Goal: Navigation & Orientation: Find specific page/section

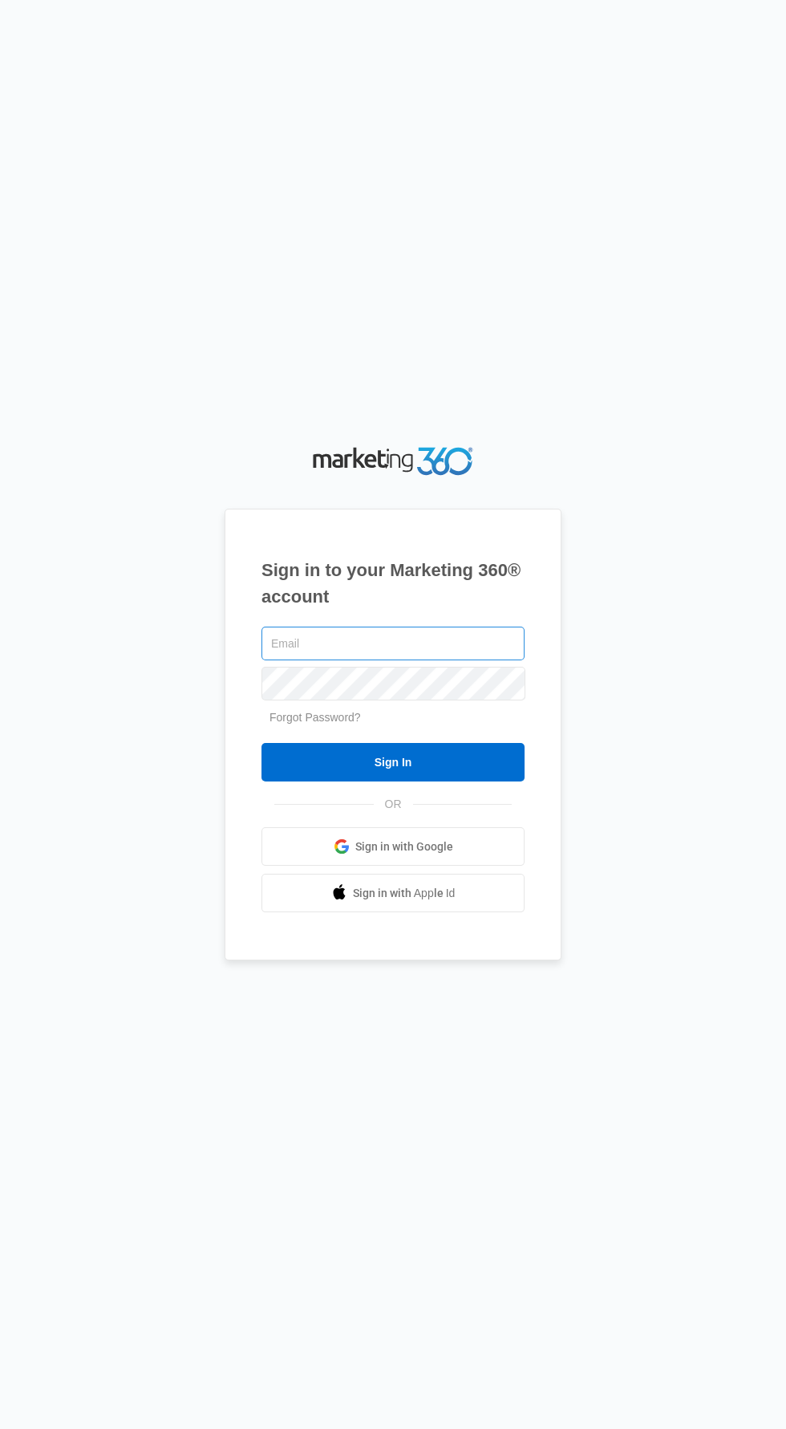
click at [426, 660] on input "text" at bounding box center [392, 643] width 263 height 34
type input "[EMAIL_ADDRESS][DOMAIN_NAME]"
click at [261, 743] on input "Sign In" at bounding box center [392, 762] width 263 height 39
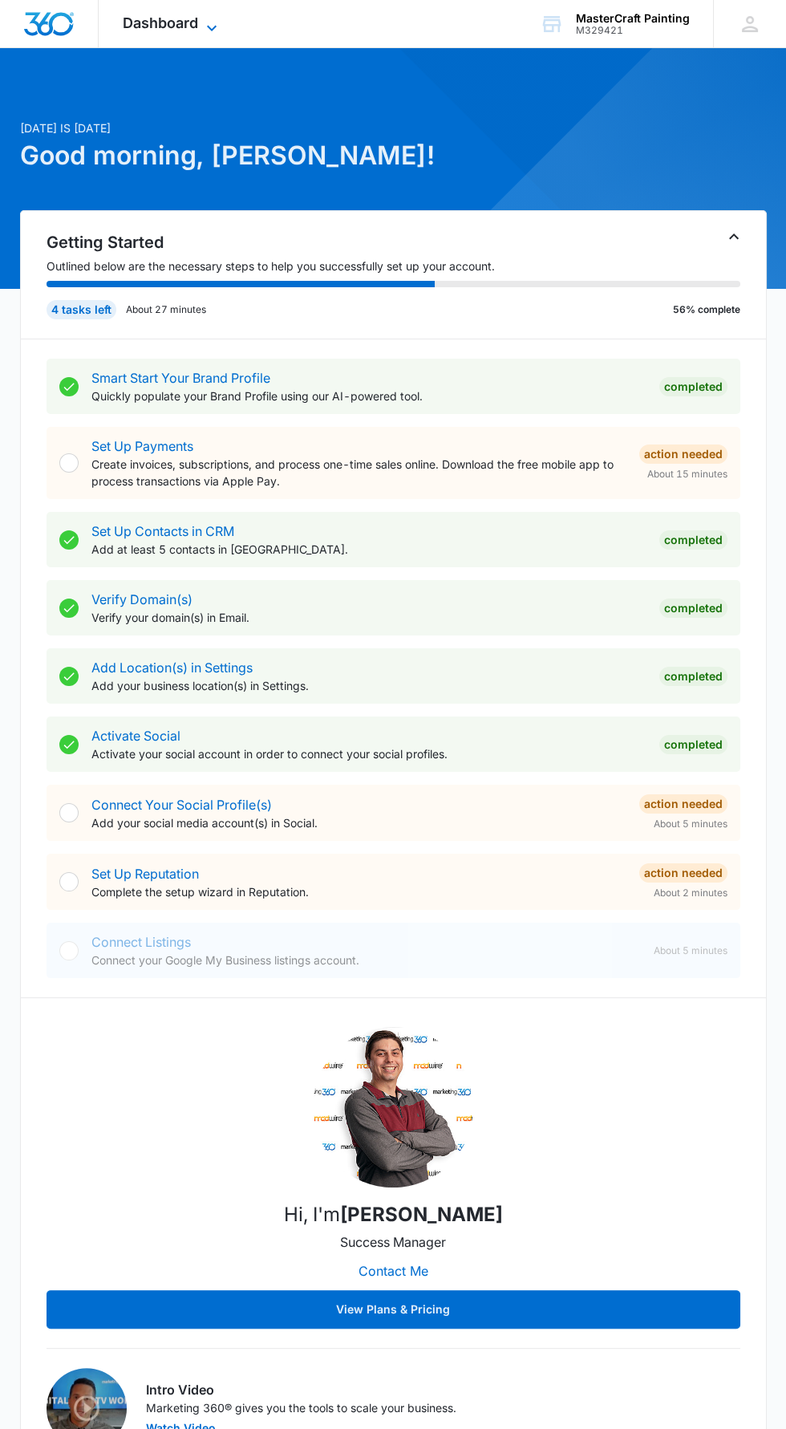
click at [193, 27] on span "Dashboard" at bounding box center [160, 22] width 75 height 17
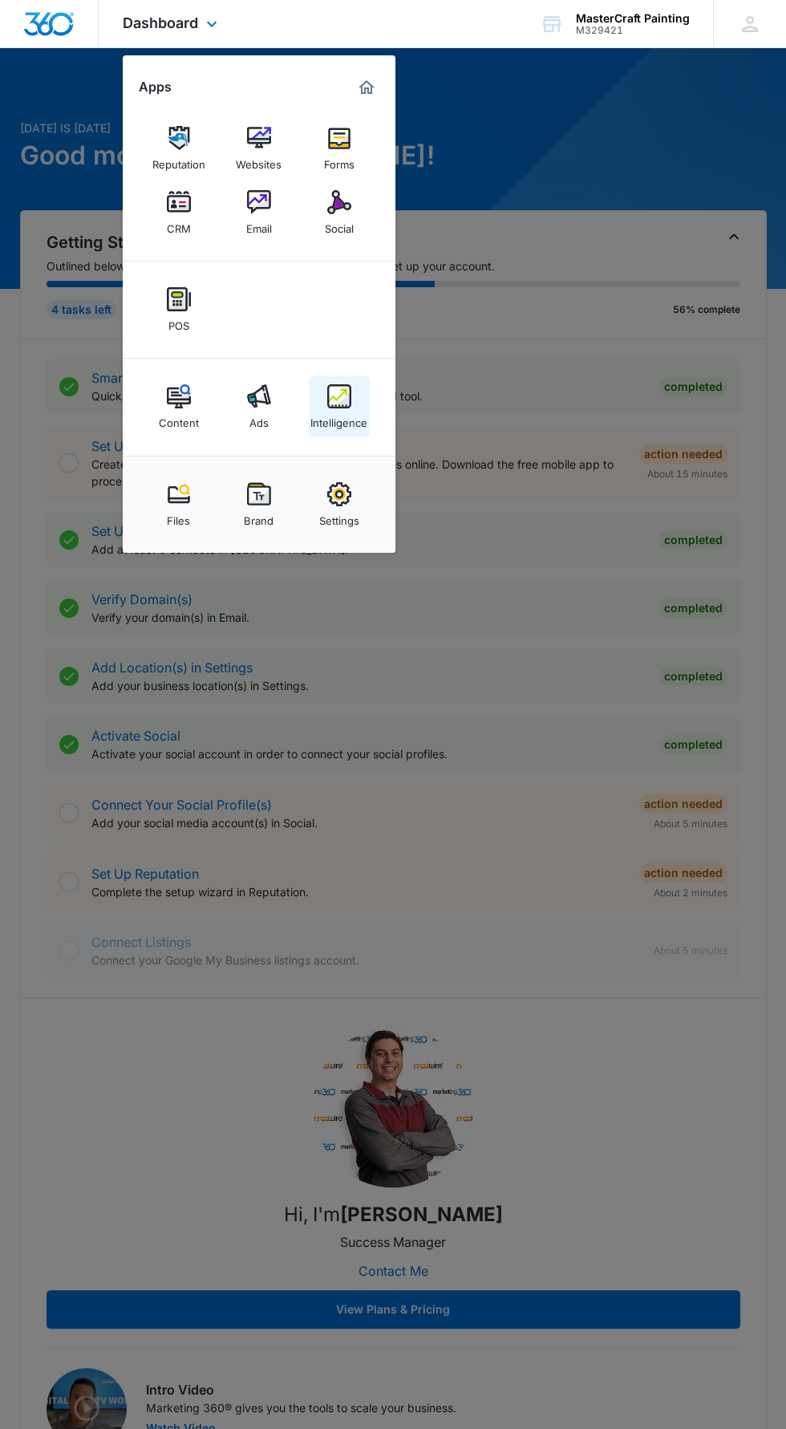
click at [337, 398] on img at bounding box center [339, 396] width 24 height 24
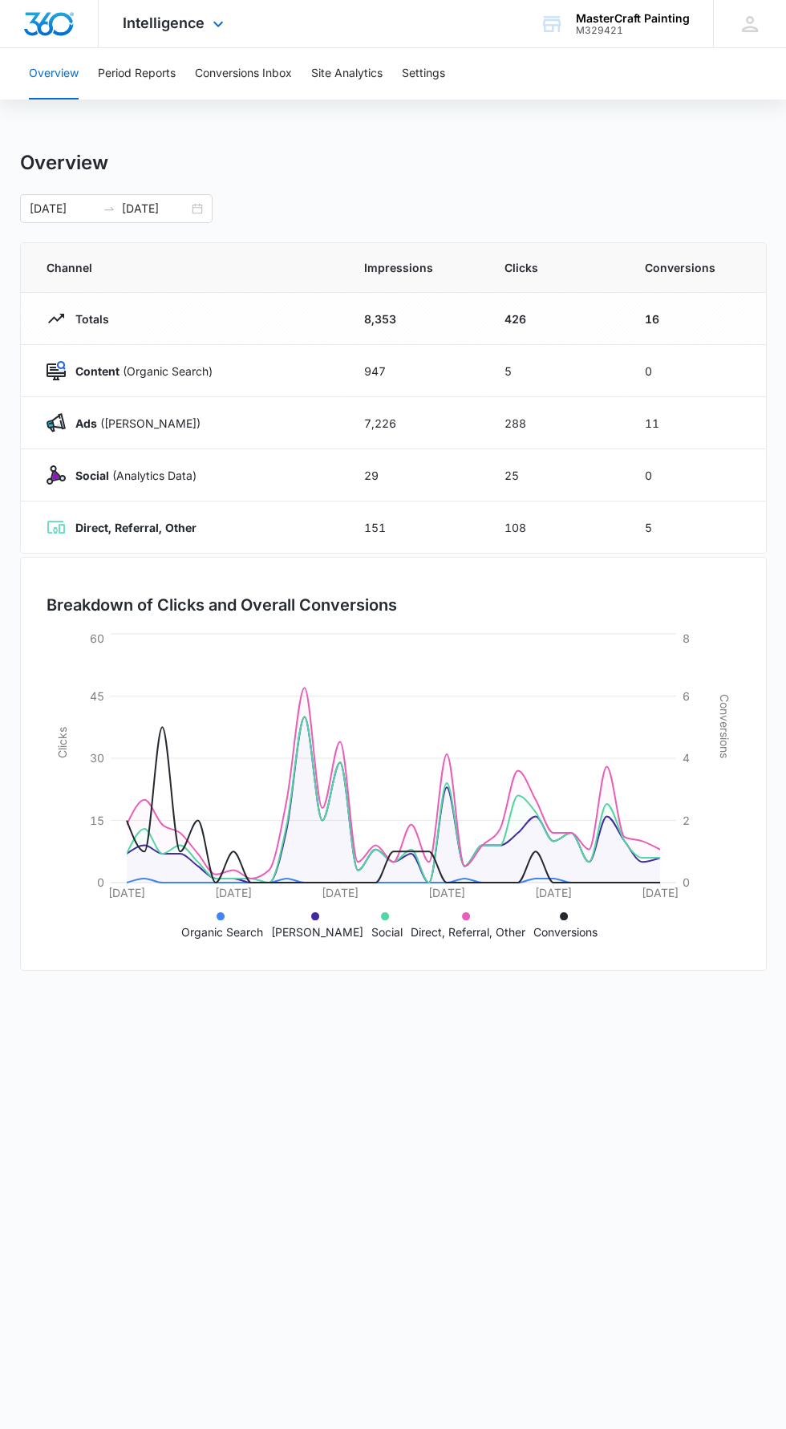
click at [49, 27] on img "Dashboard" at bounding box center [48, 24] width 51 height 24
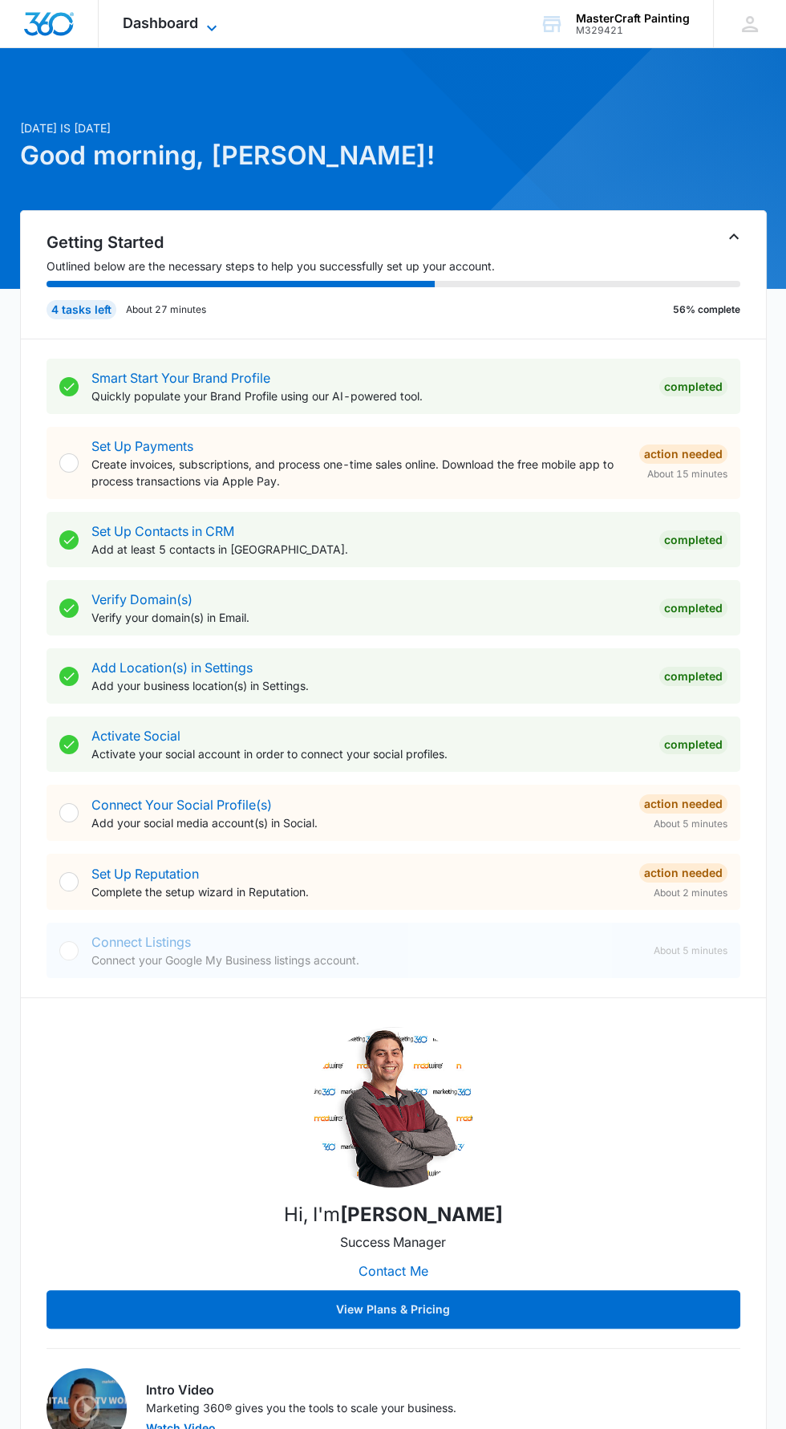
click at [174, 26] on span "Dashboard" at bounding box center [160, 22] width 75 height 17
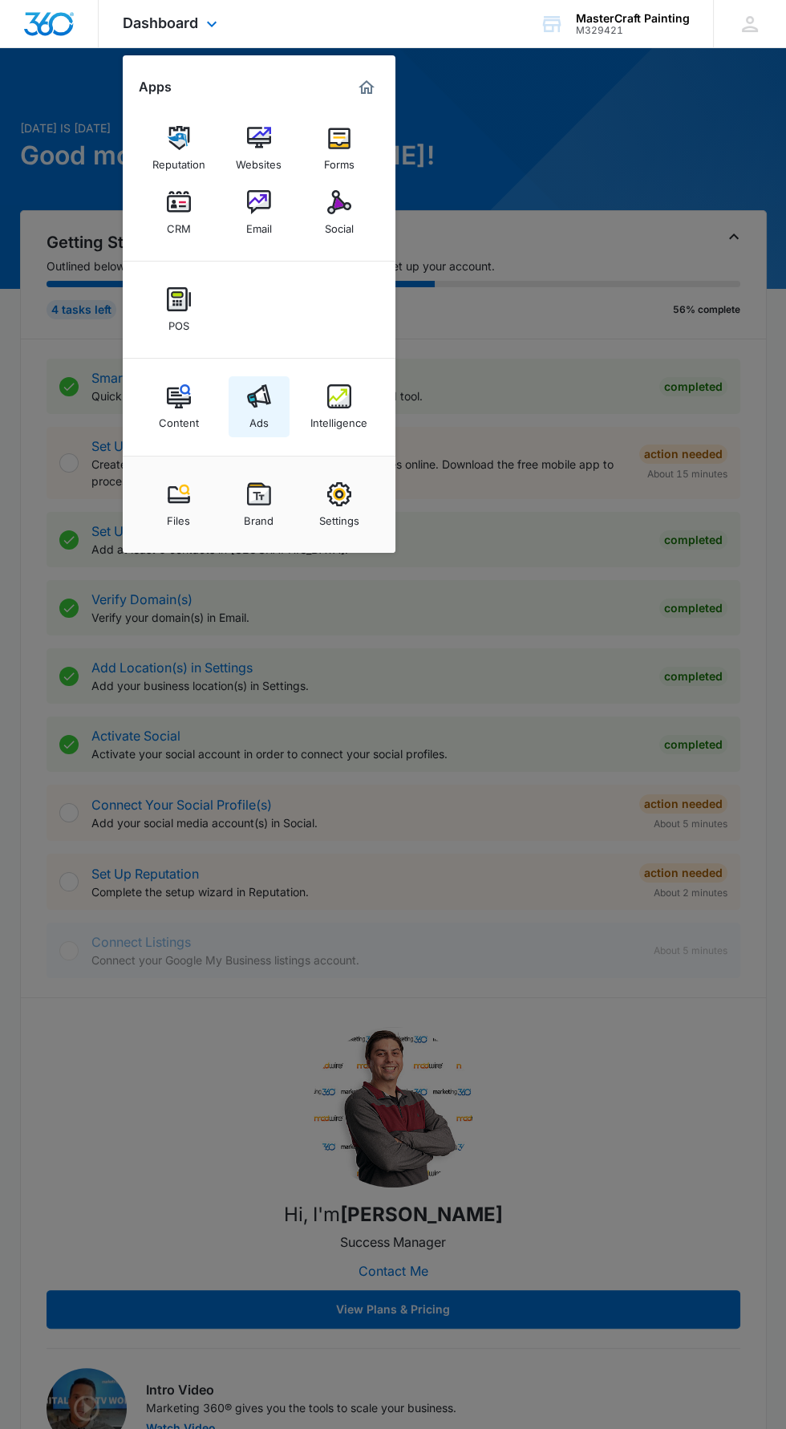
click at [251, 392] on img at bounding box center [259, 396] width 24 height 24
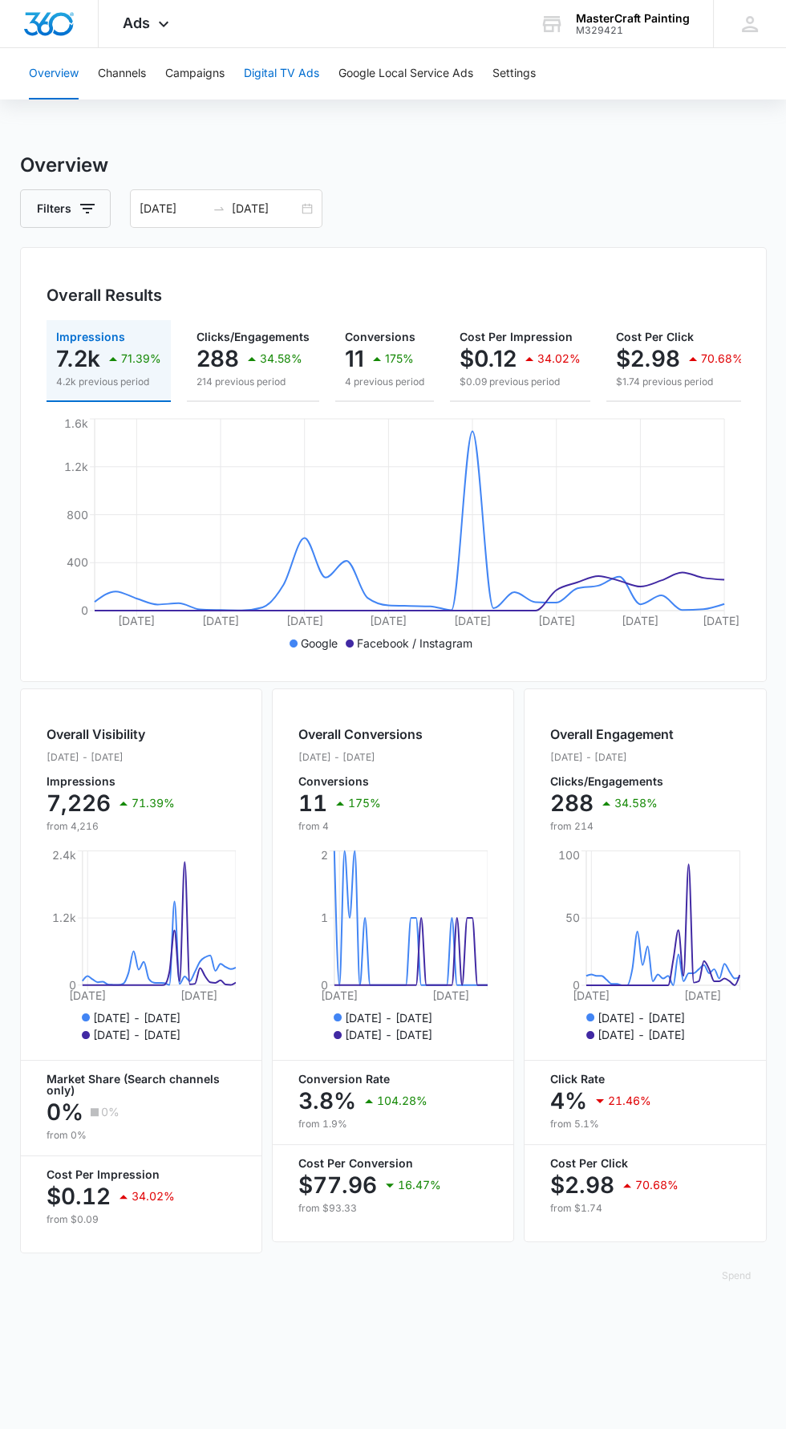
click at [284, 73] on button "Digital TV Ads" at bounding box center [281, 73] width 75 height 51
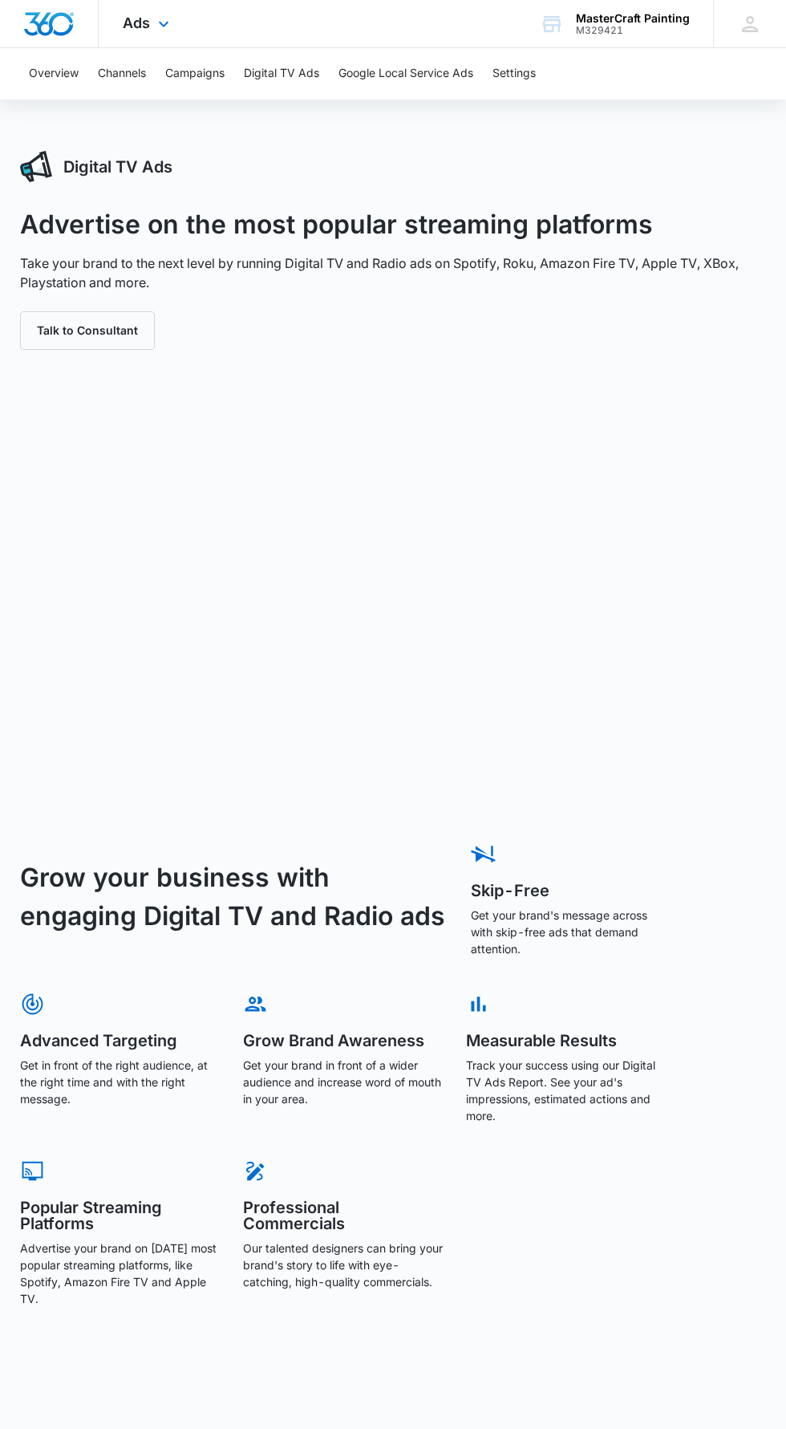
click at [339, 39] on div "Ads Apps Reputation Websites Forms CRM Email Social POS Content Ads Intelligenc…" at bounding box center [393, 24] width 786 height 48
click at [163, 23] on icon at bounding box center [163, 27] width 19 height 19
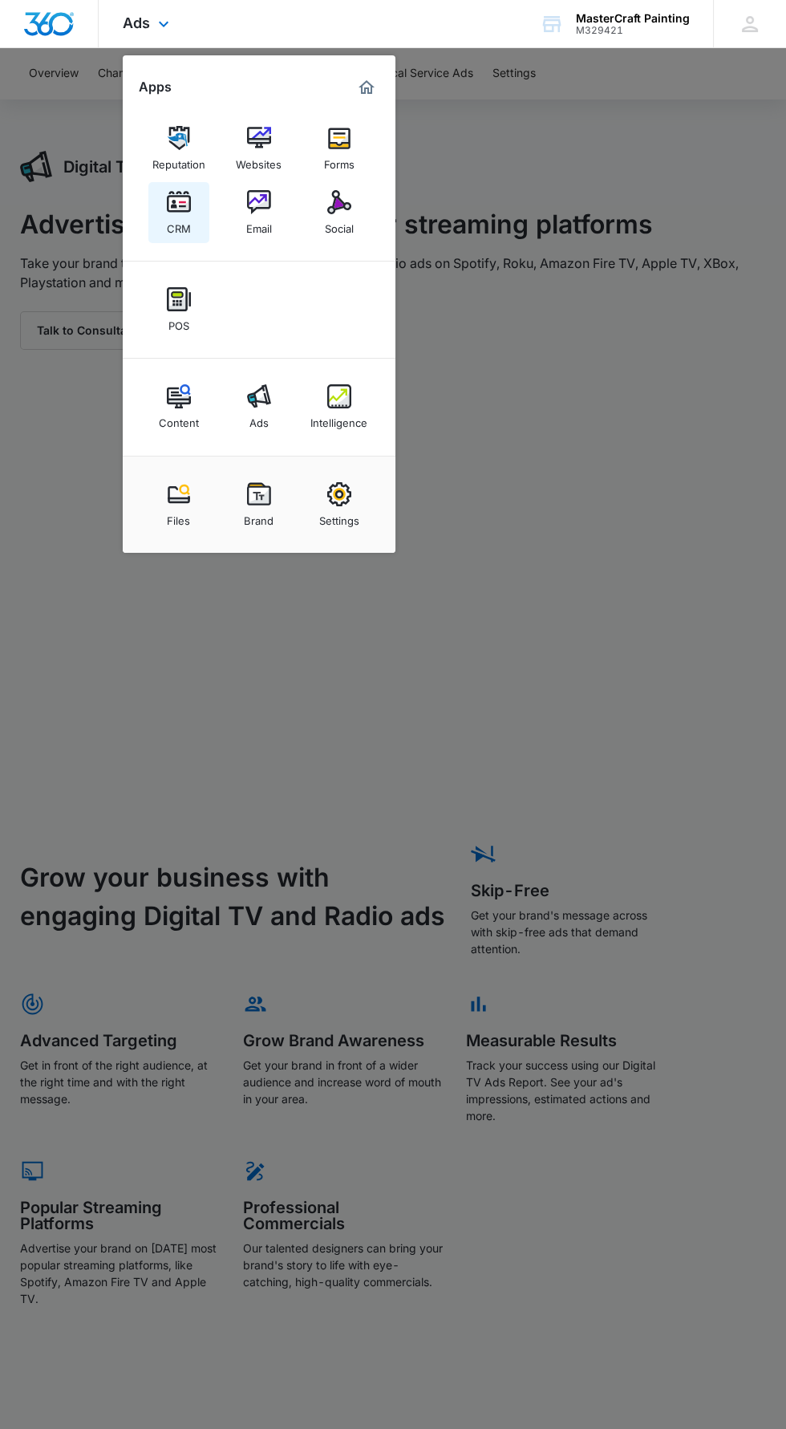
click at [156, 216] on link "CRM" at bounding box center [178, 212] width 61 height 61
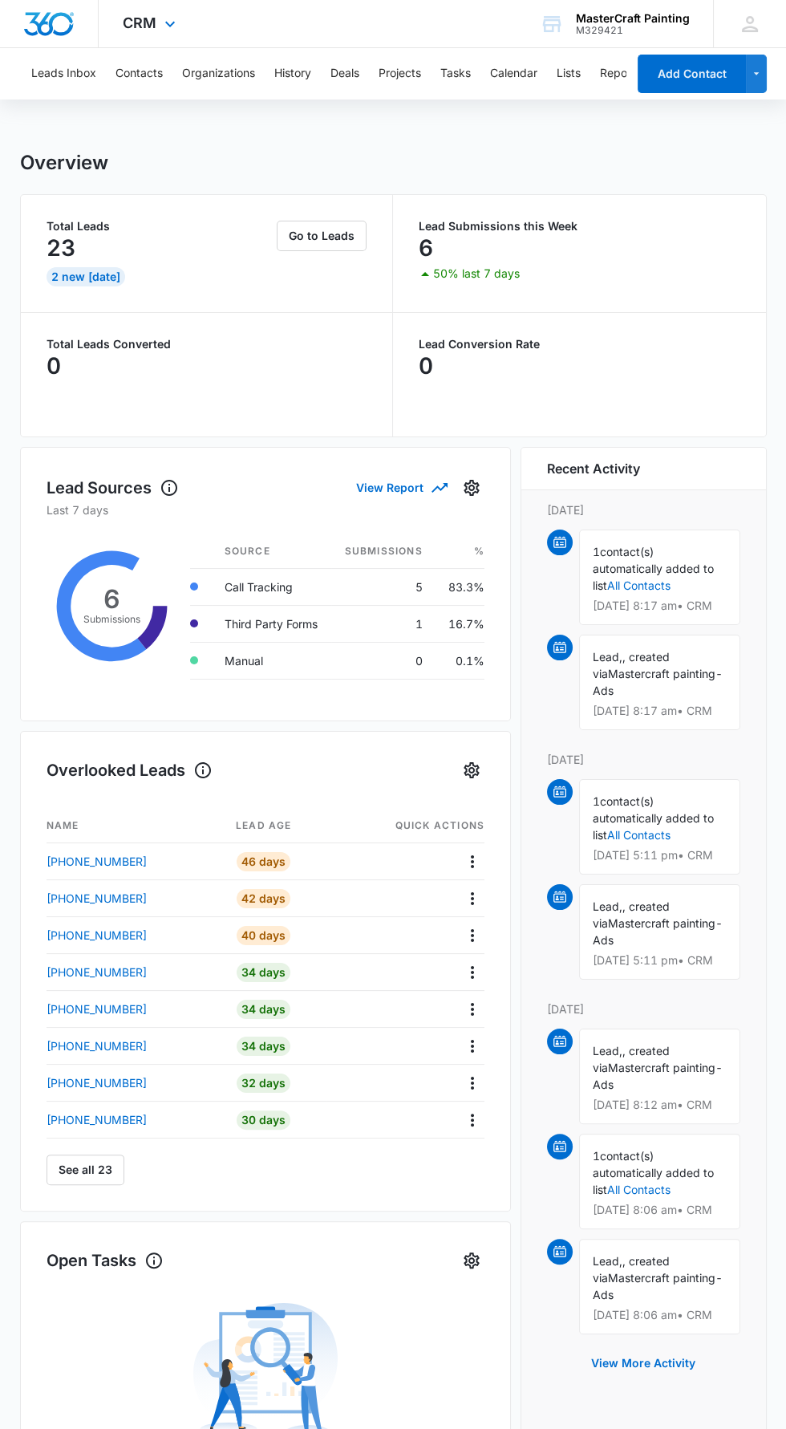
scroll to position [0, 155]
click at [530, 56] on button "Reports" at bounding box center [533, 73] width 41 height 51
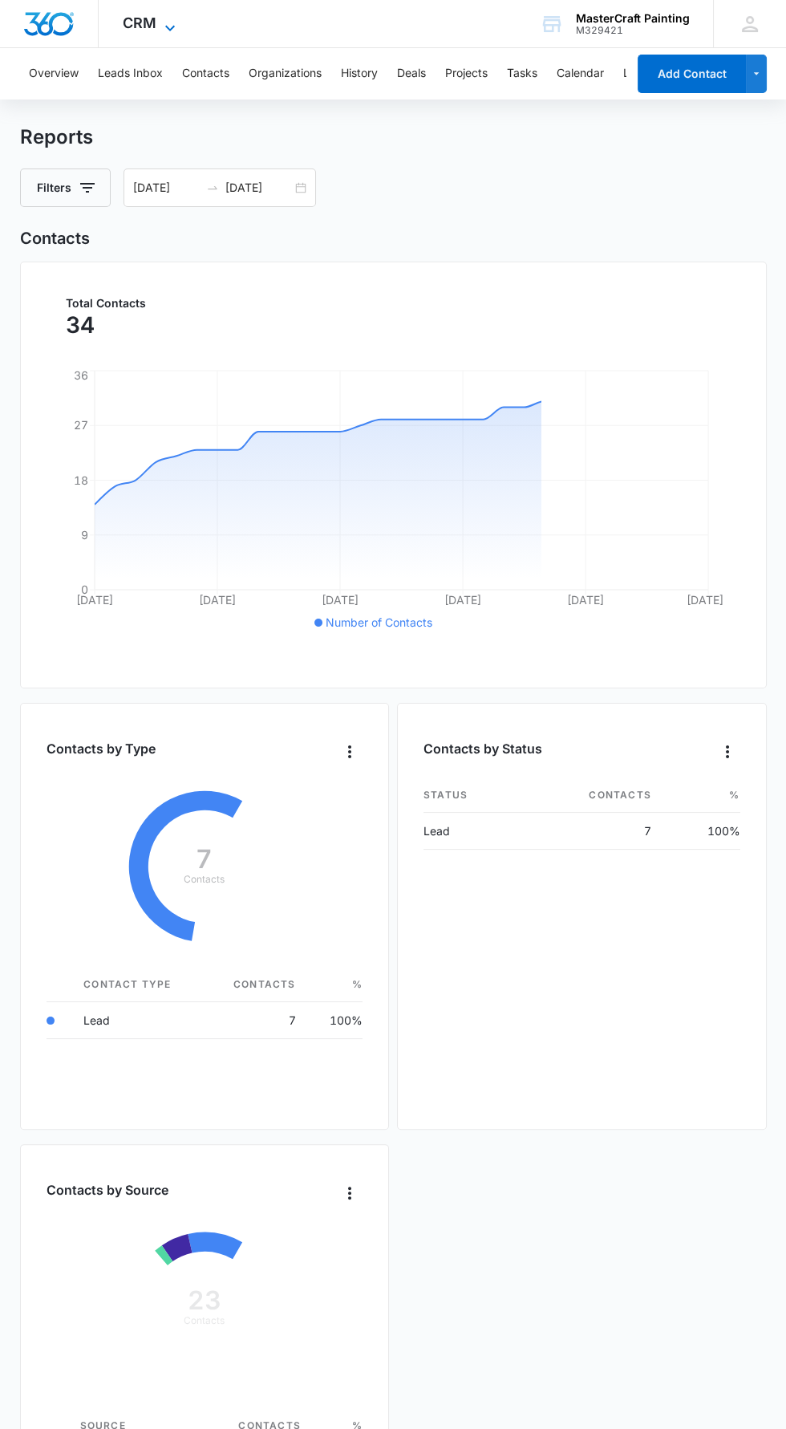
click at [168, 19] on icon at bounding box center [169, 27] width 19 height 19
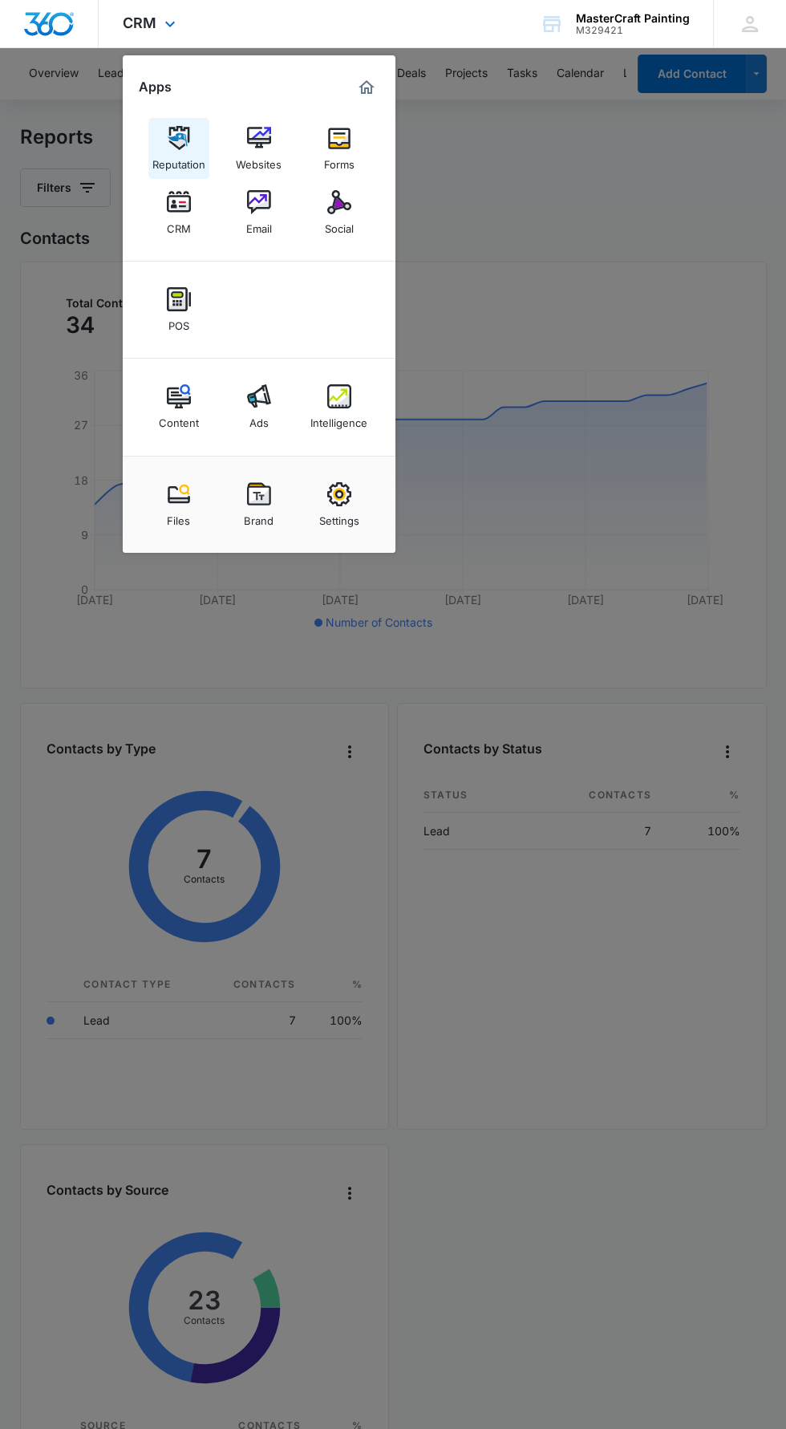
click at [159, 120] on link "Reputation" at bounding box center [178, 148] width 61 height 61
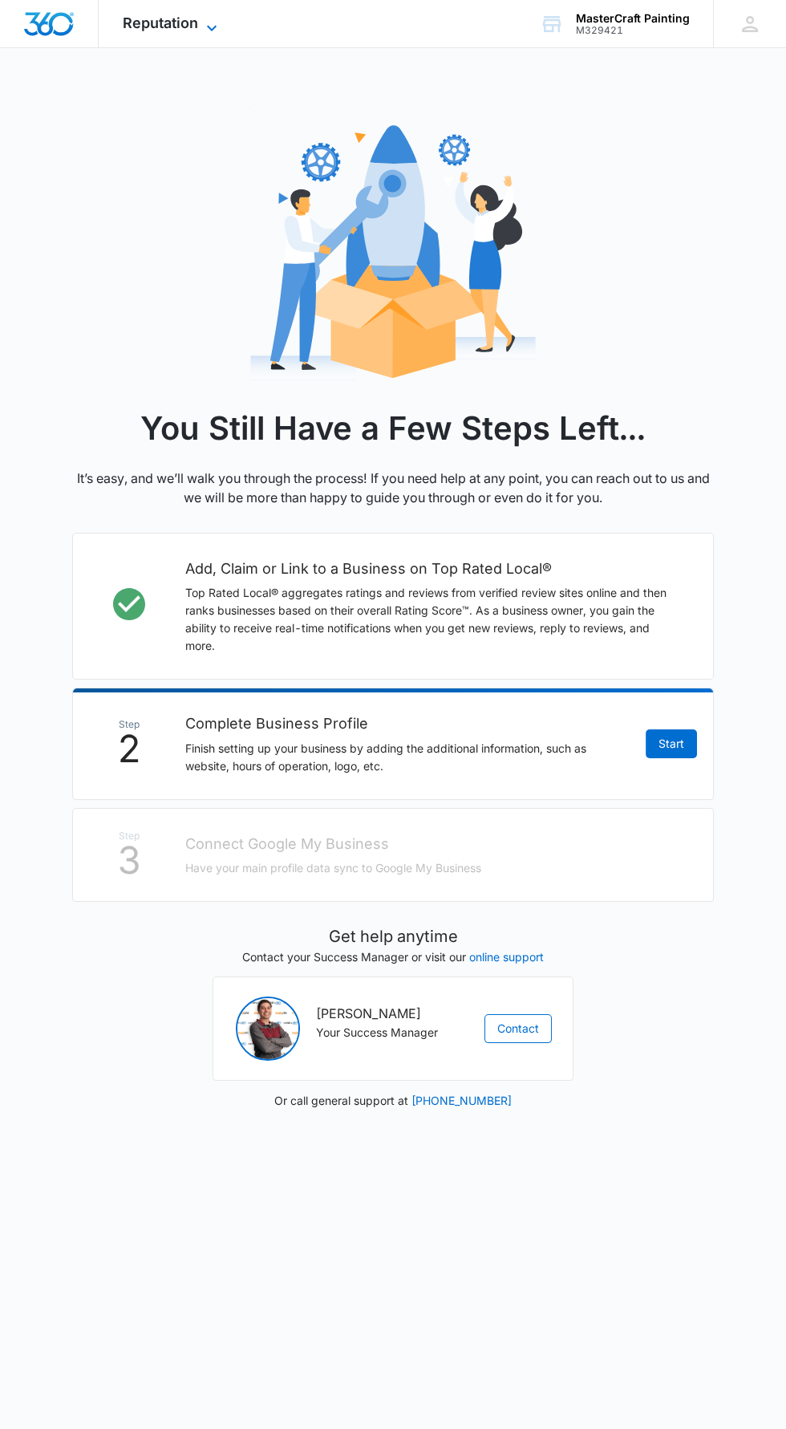
click at [172, 22] on span "Reputation" at bounding box center [160, 22] width 75 height 17
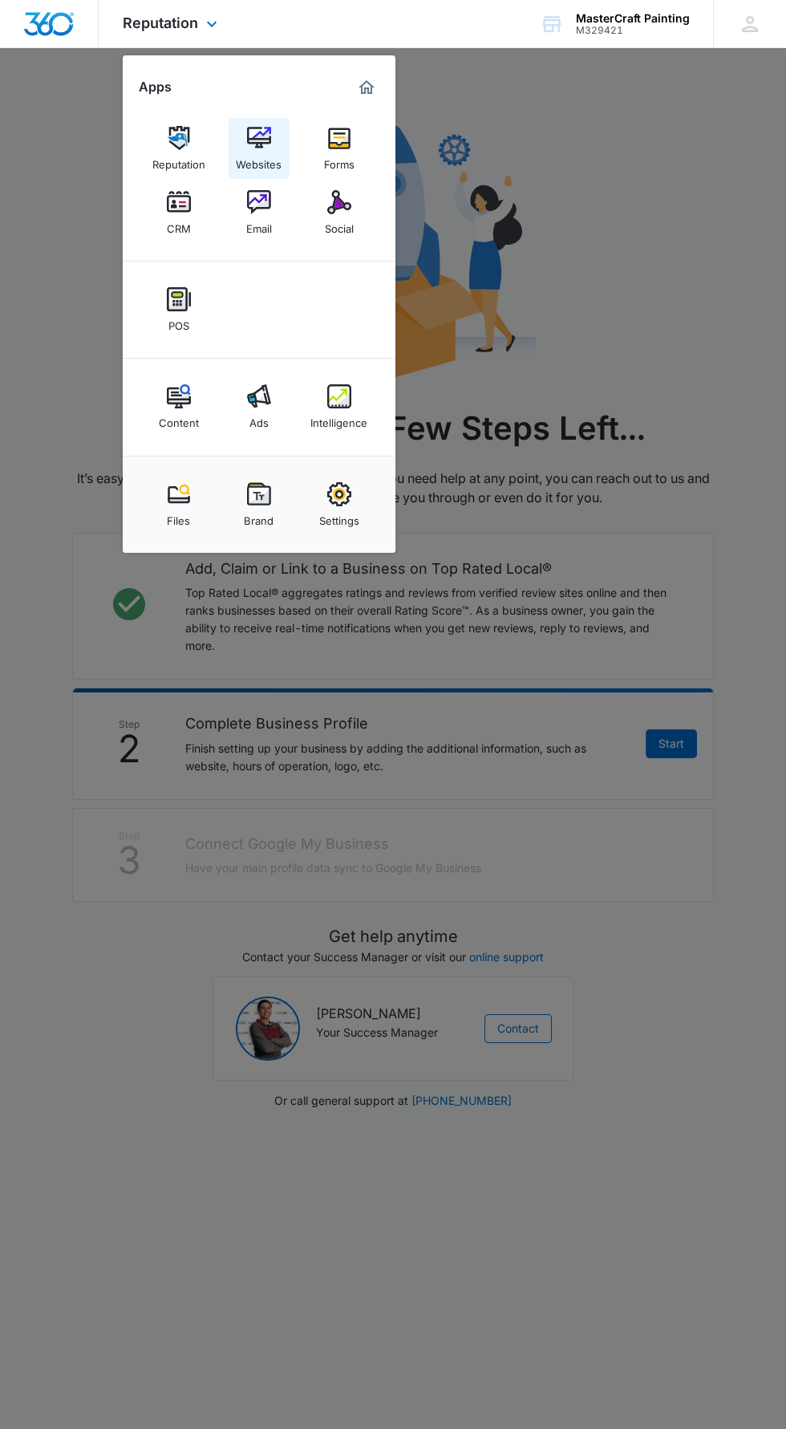
click at [233, 127] on link "Websites" at bounding box center [259, 148] width 61 height 61
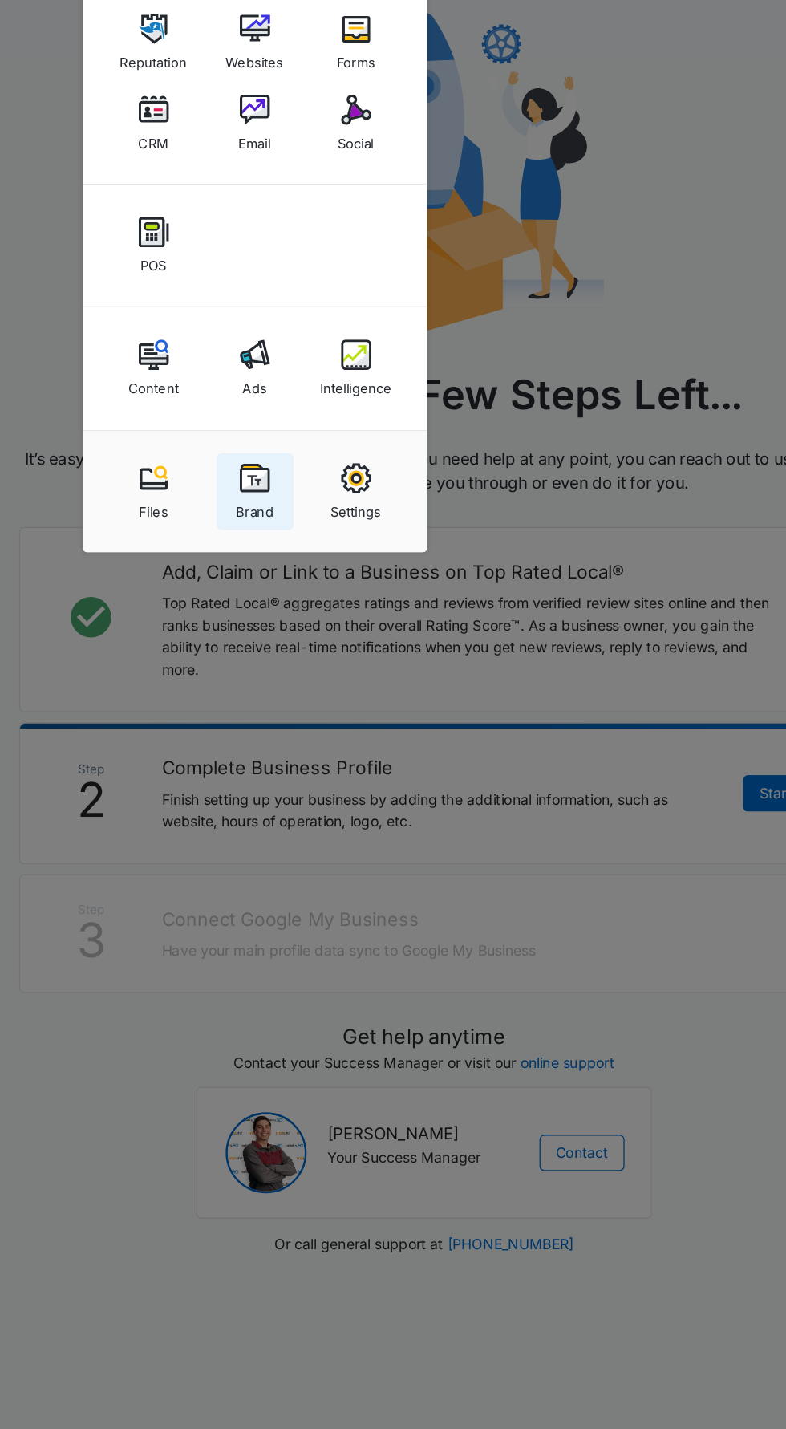
click at [249, 497] on img at bounding box center [259, 494] width 24 height 24
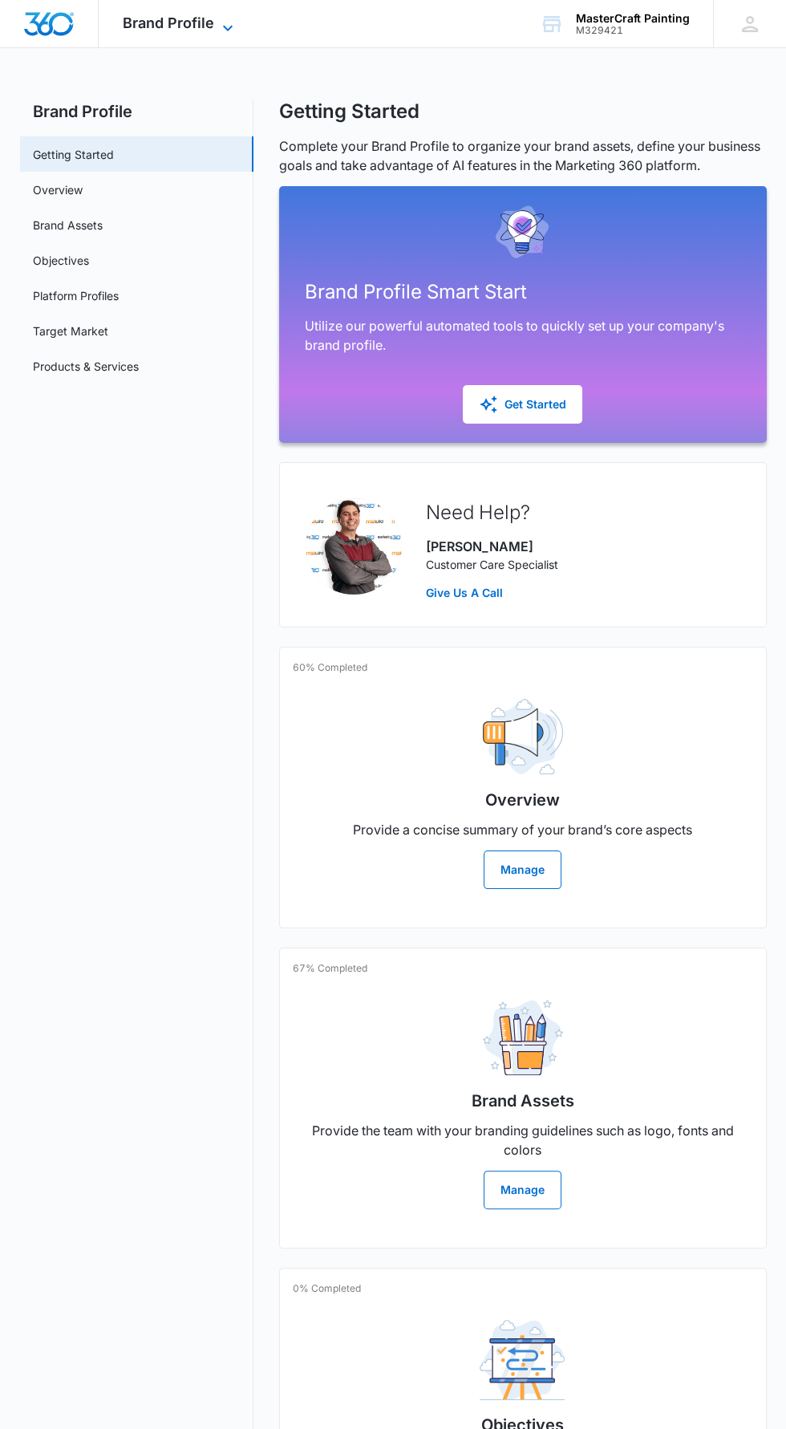
click at [160, 26] on span "Brand Profile" at bounding box center [168, 22] width 91 height 17
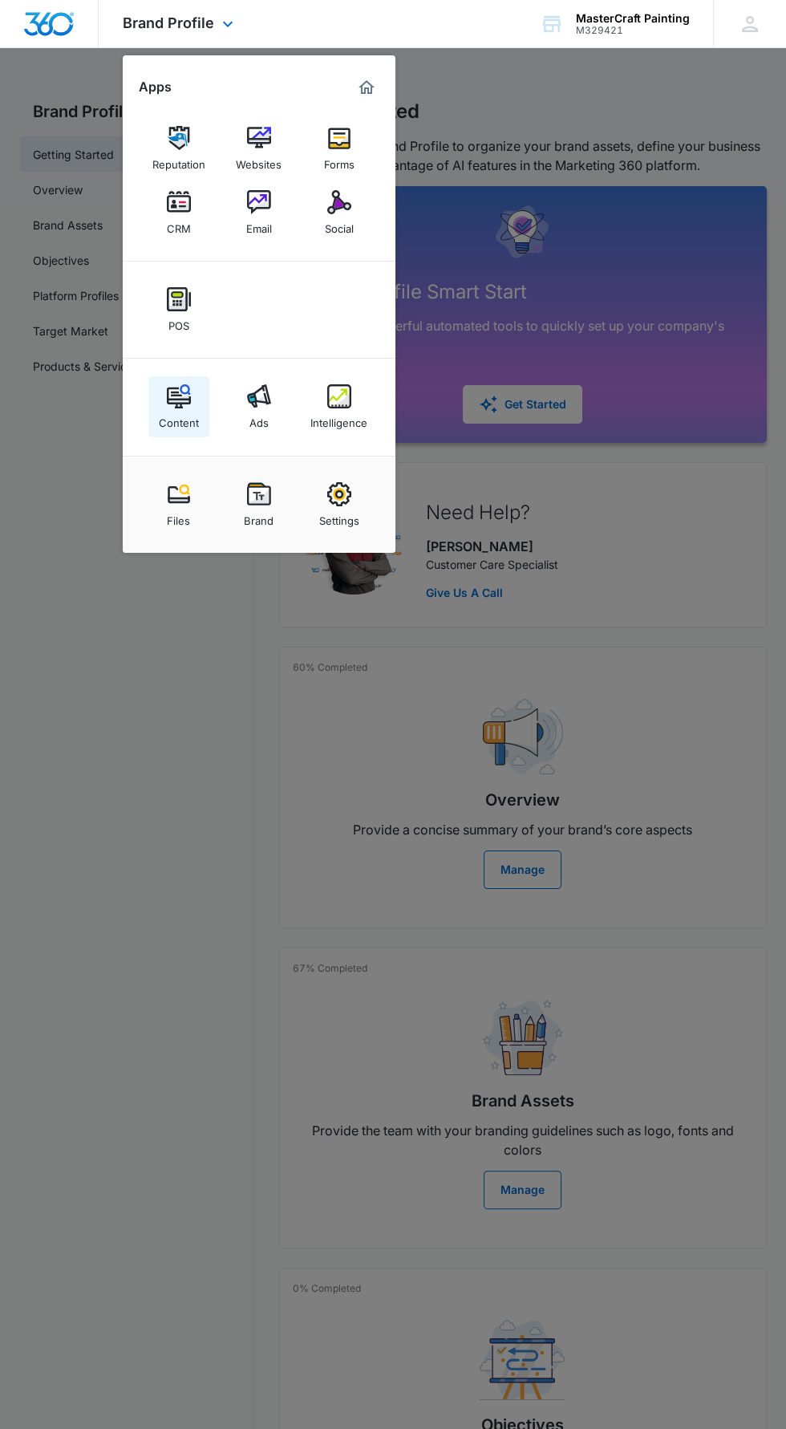
click at [157, 392] on link "Content" at bounding box center [178, 406] width 61 height 61
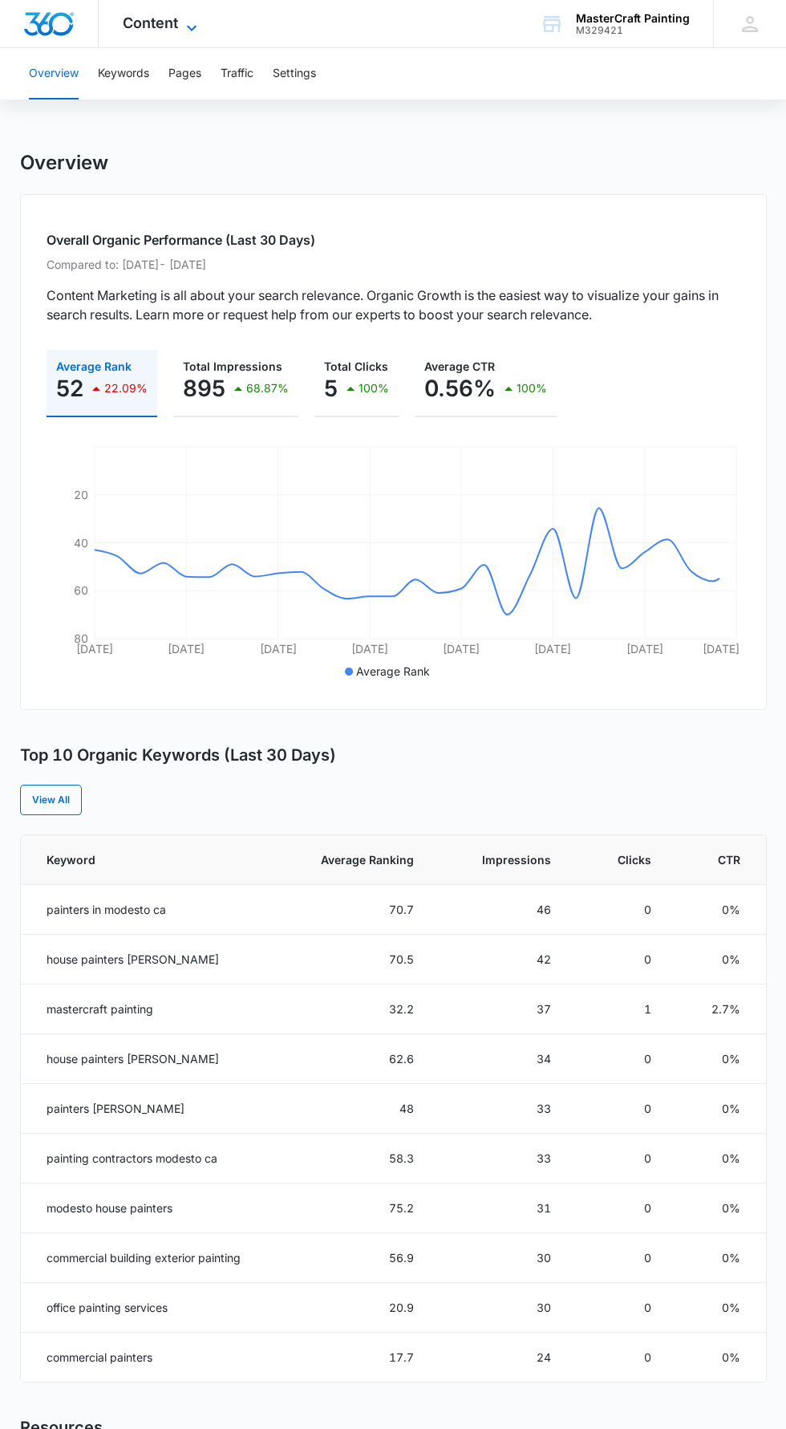
click at [157, 22] on span "Content" at bounding box center [150, 22] width 55 height 17
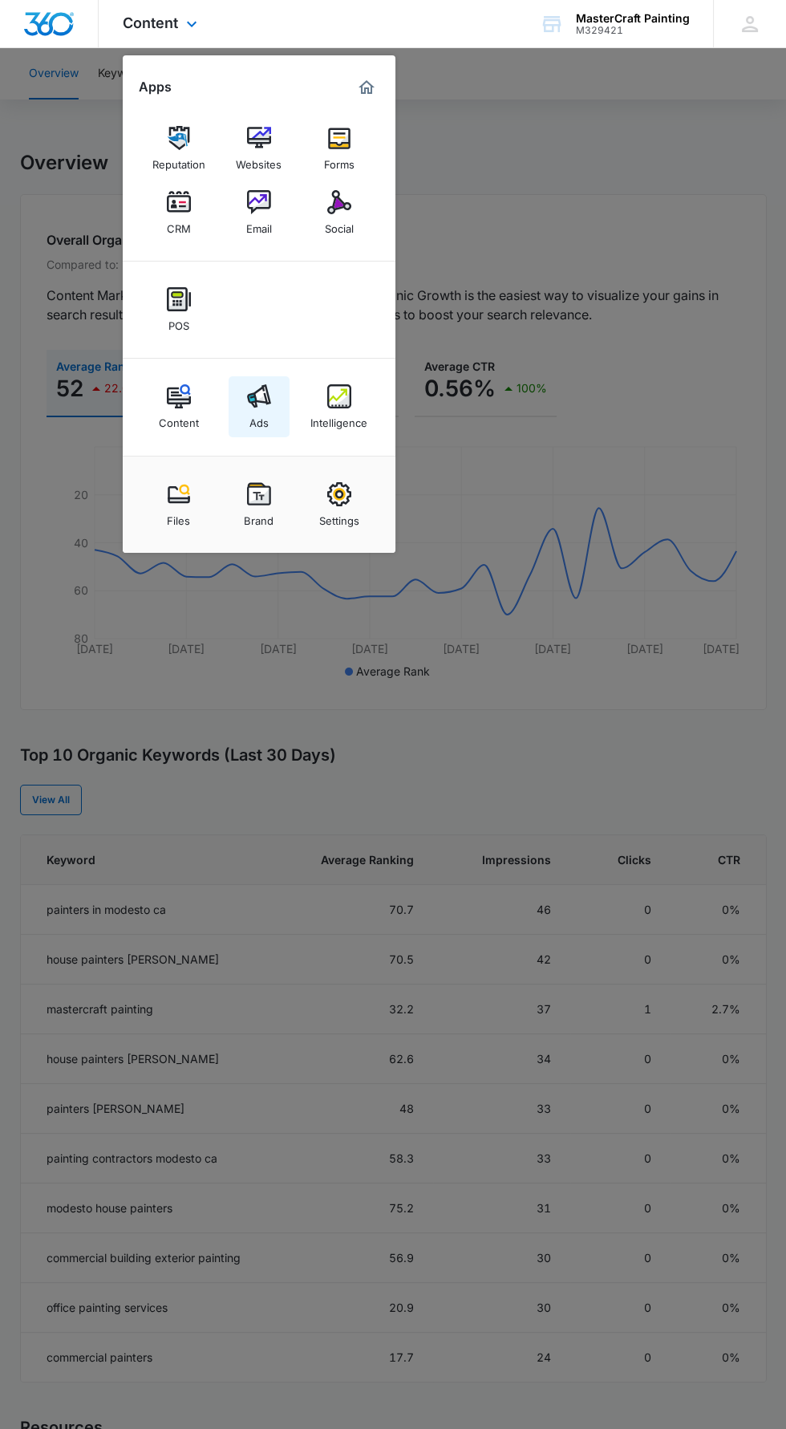
click at [264, 420] on div "Ads" at bounding box center [258, 418] width 19 height 21
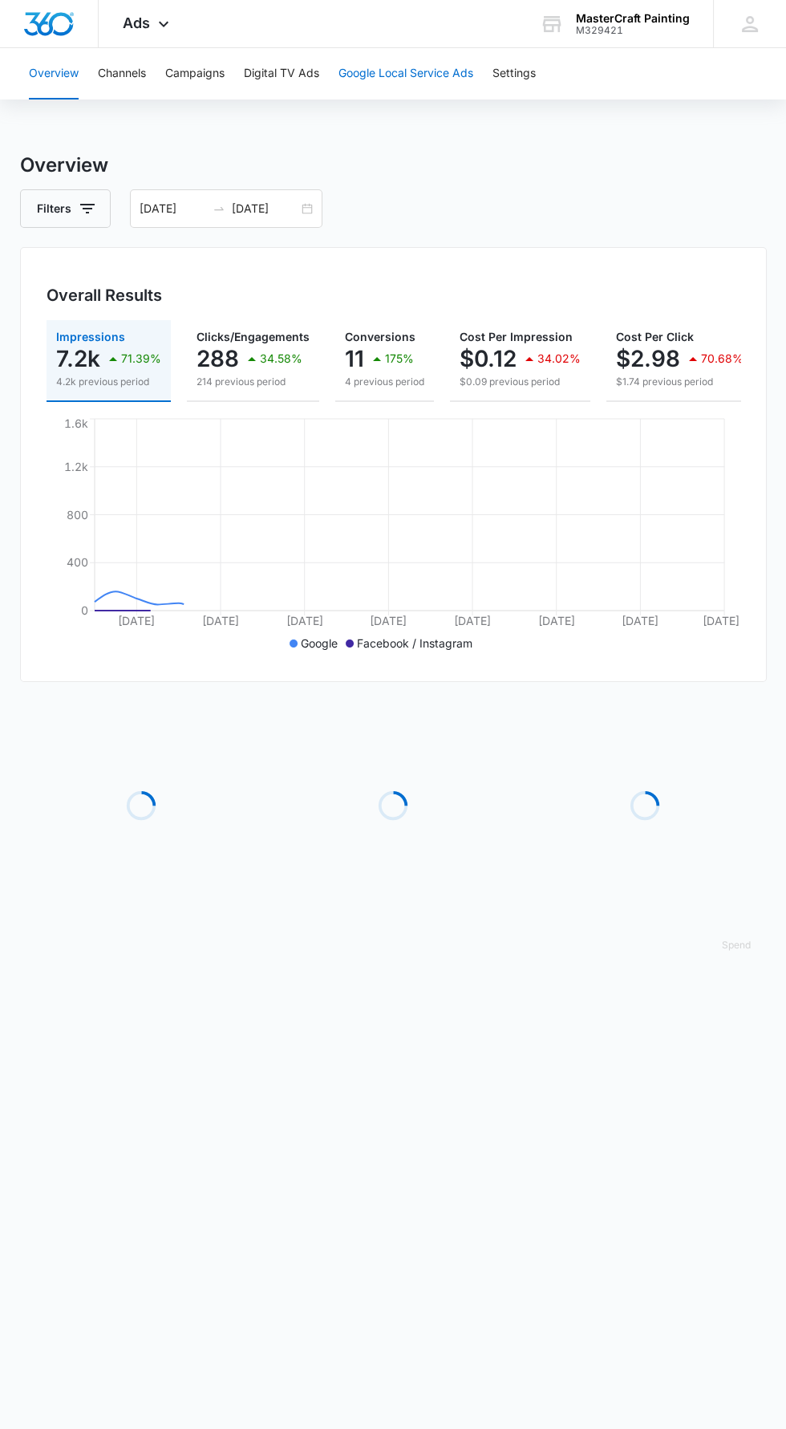
click at [368, 67] on button "Google Local Service Ads" at bounding box center [405, 73] width 135 height 51
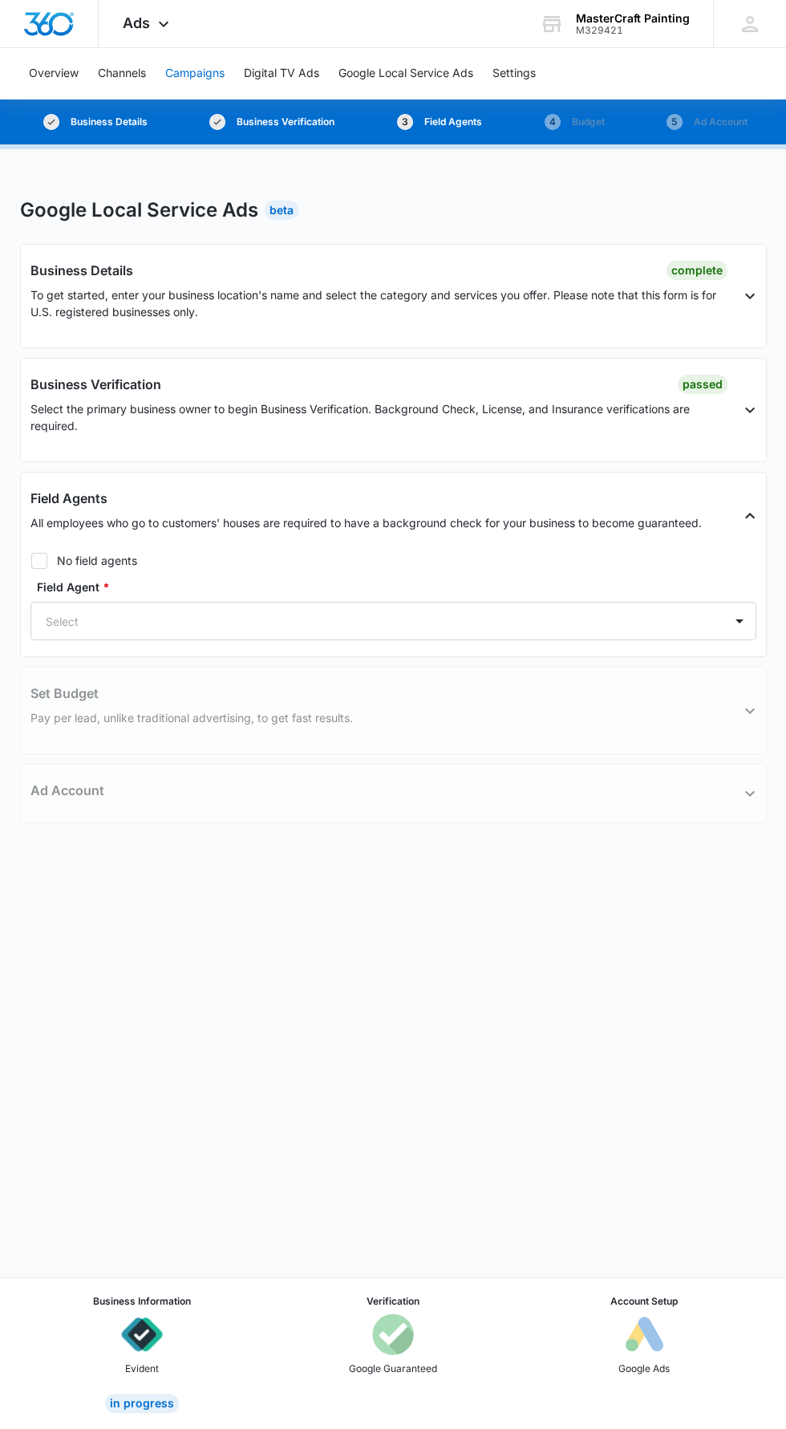
click at [201, 73] on button "Campaigns" at bounding box center [194, 73] width 59 height 51
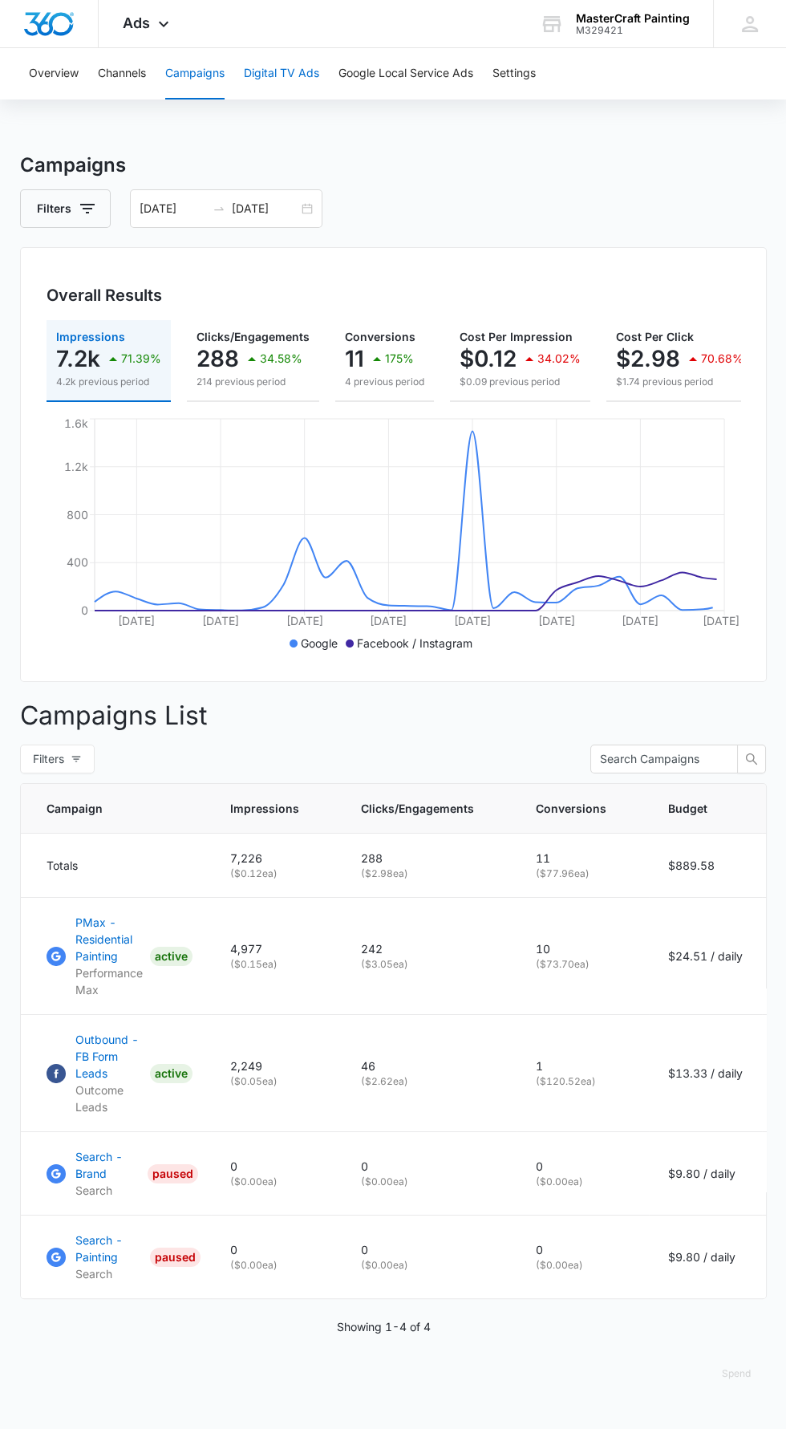
click at [267, 68] on button "Digital TV Ads" at bounding box center [281, 73] width 75 height 51
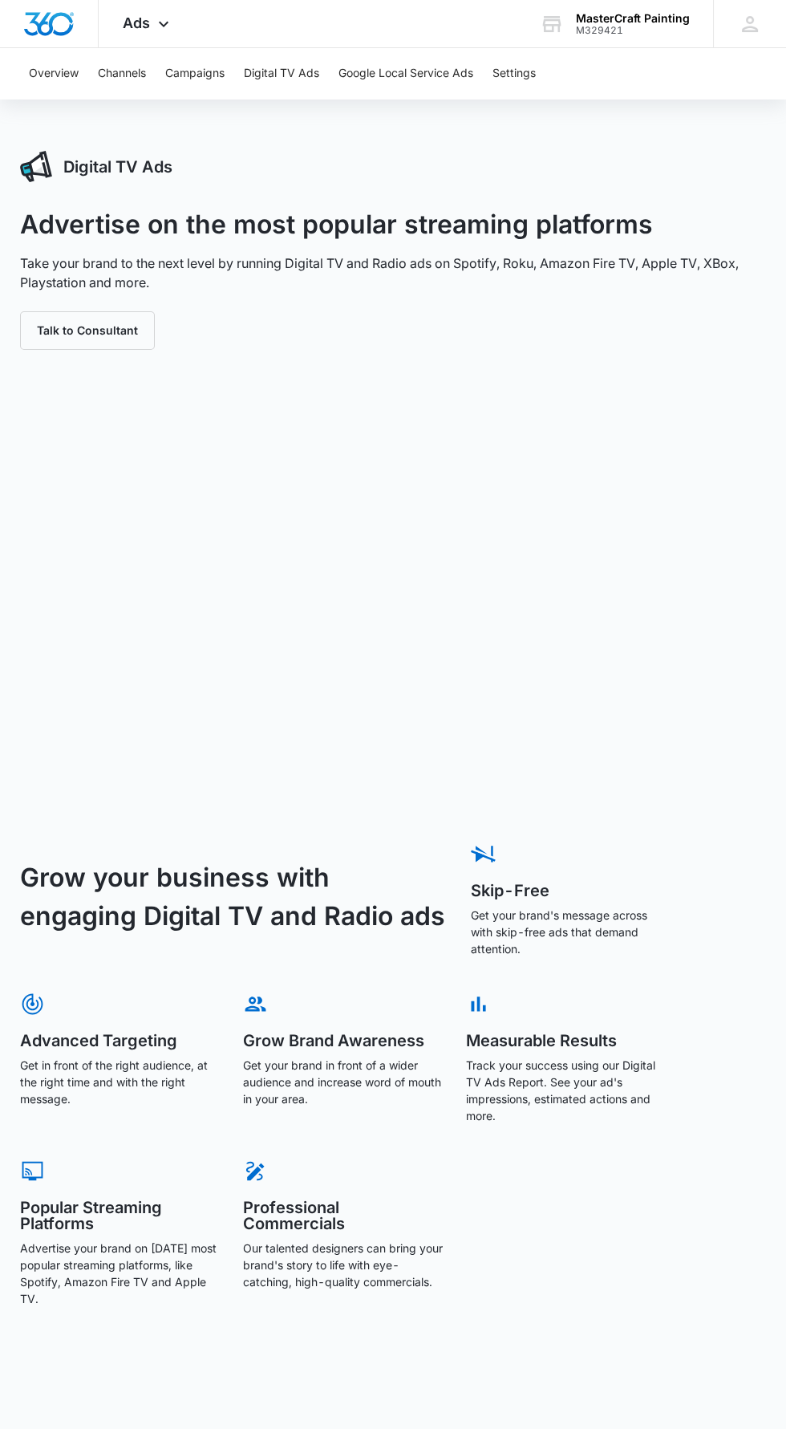
scroll to position [3, 0]
click at [380, 73] on button "Google Local Service Ads" at bounding box center [405, 73] width 135 height 51
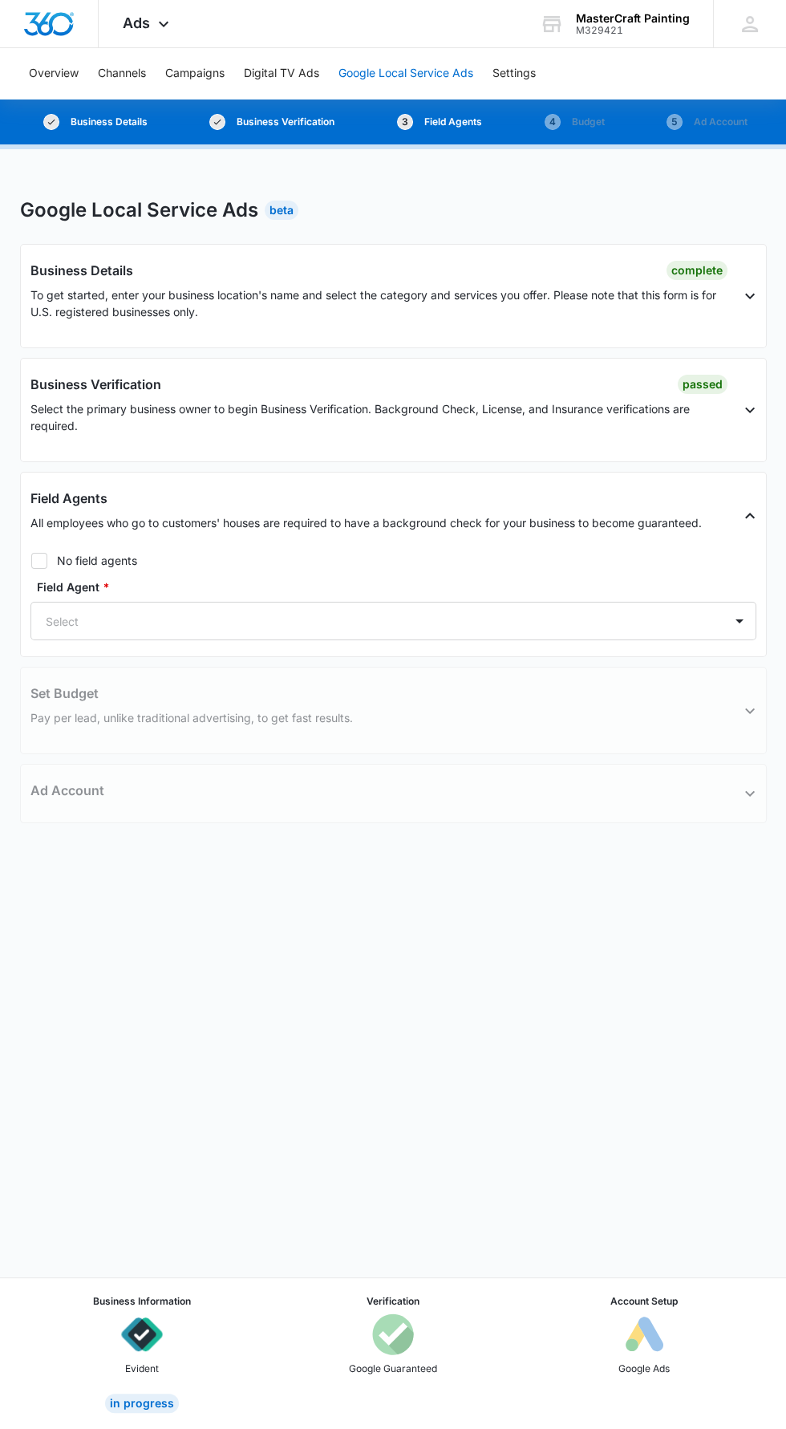
click at [405, 73] on button "Google Local Service Ads" at bounding box center [405, 73] width 135 height 51
click at [73, 73] on button "Overview" at bounding box center [54, 73] width 50 height 51
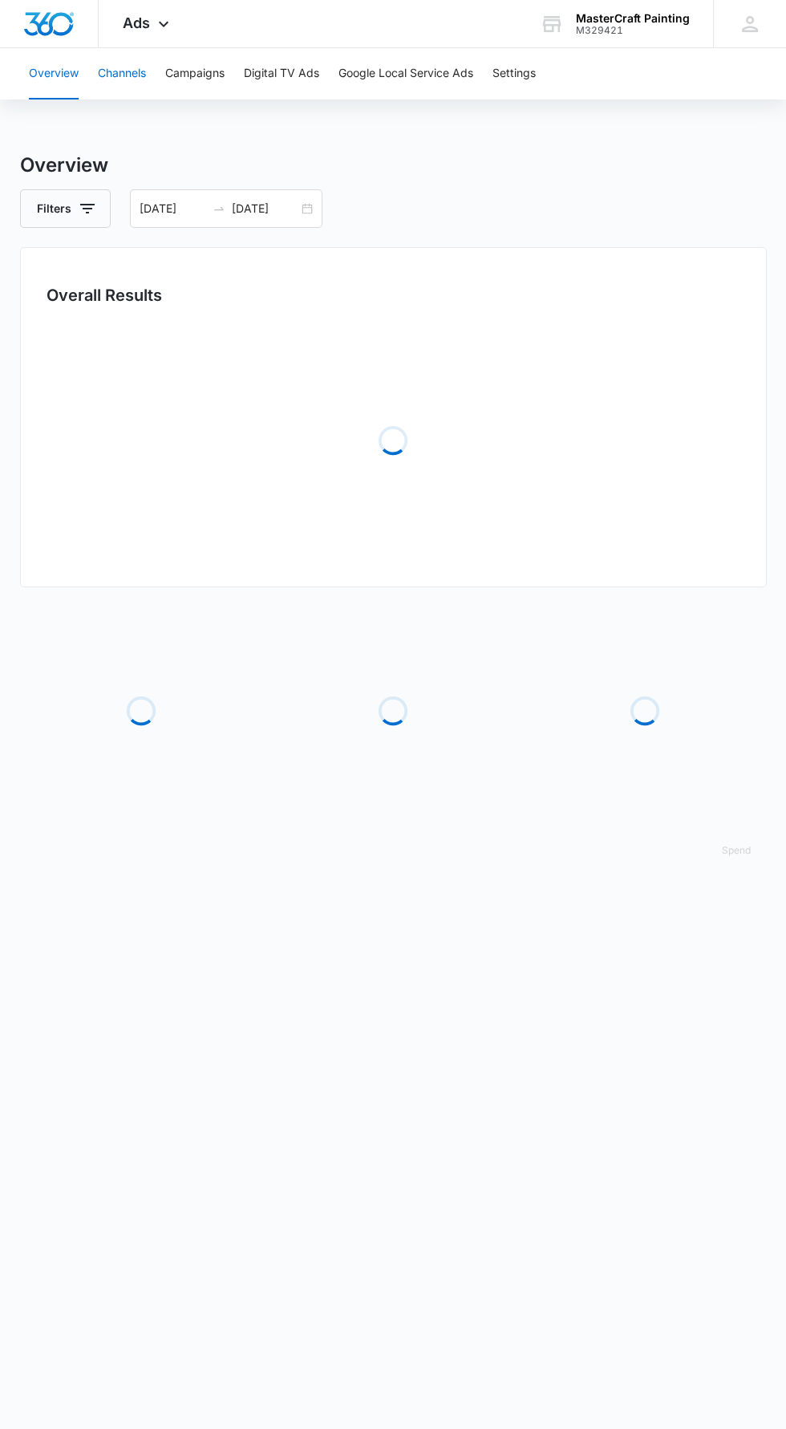
click at [112, 56] on button "Channels" at bounding box center [122, 73] width 48 height 51
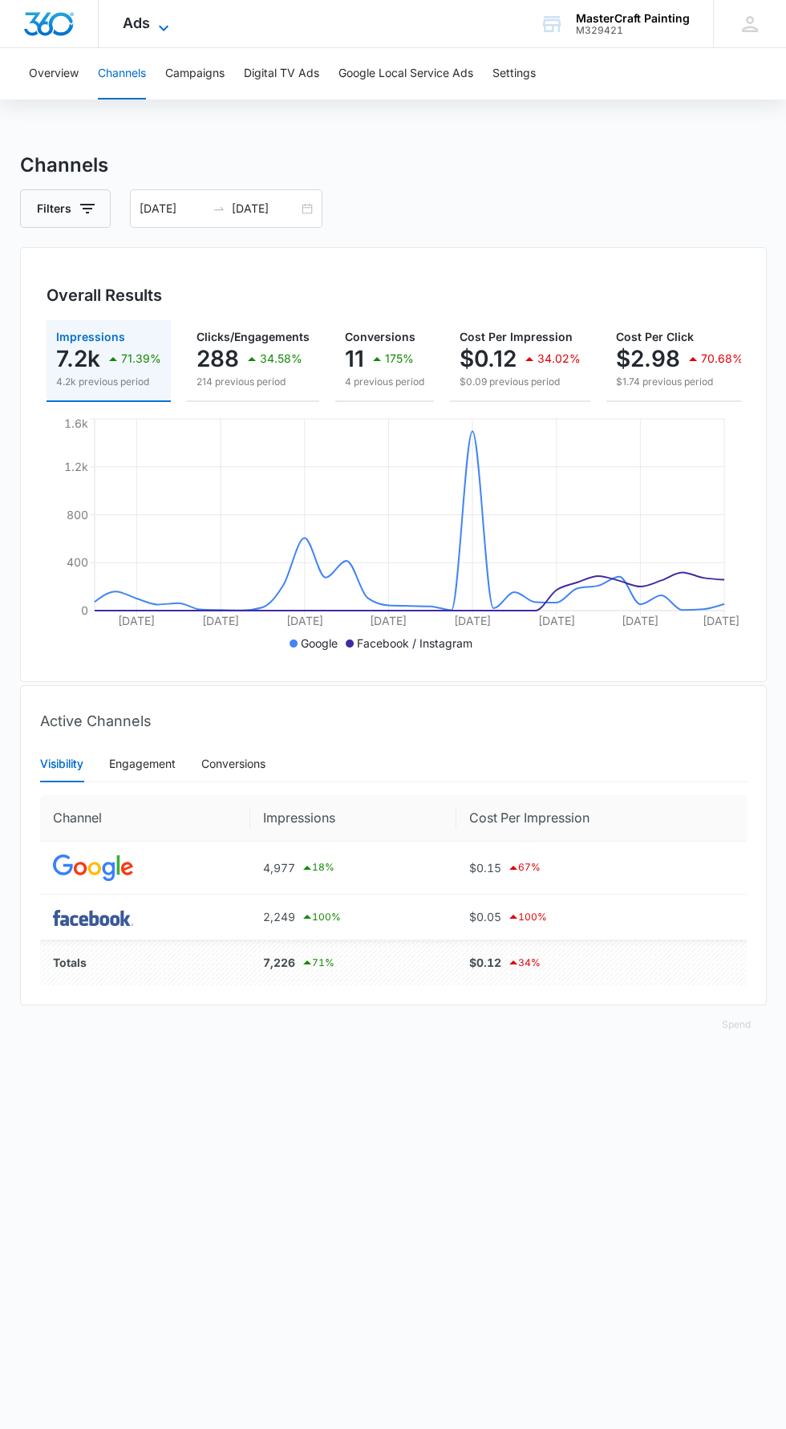
click at [154, 26] on icon at bounding box center [163, 27] width 19 height 19
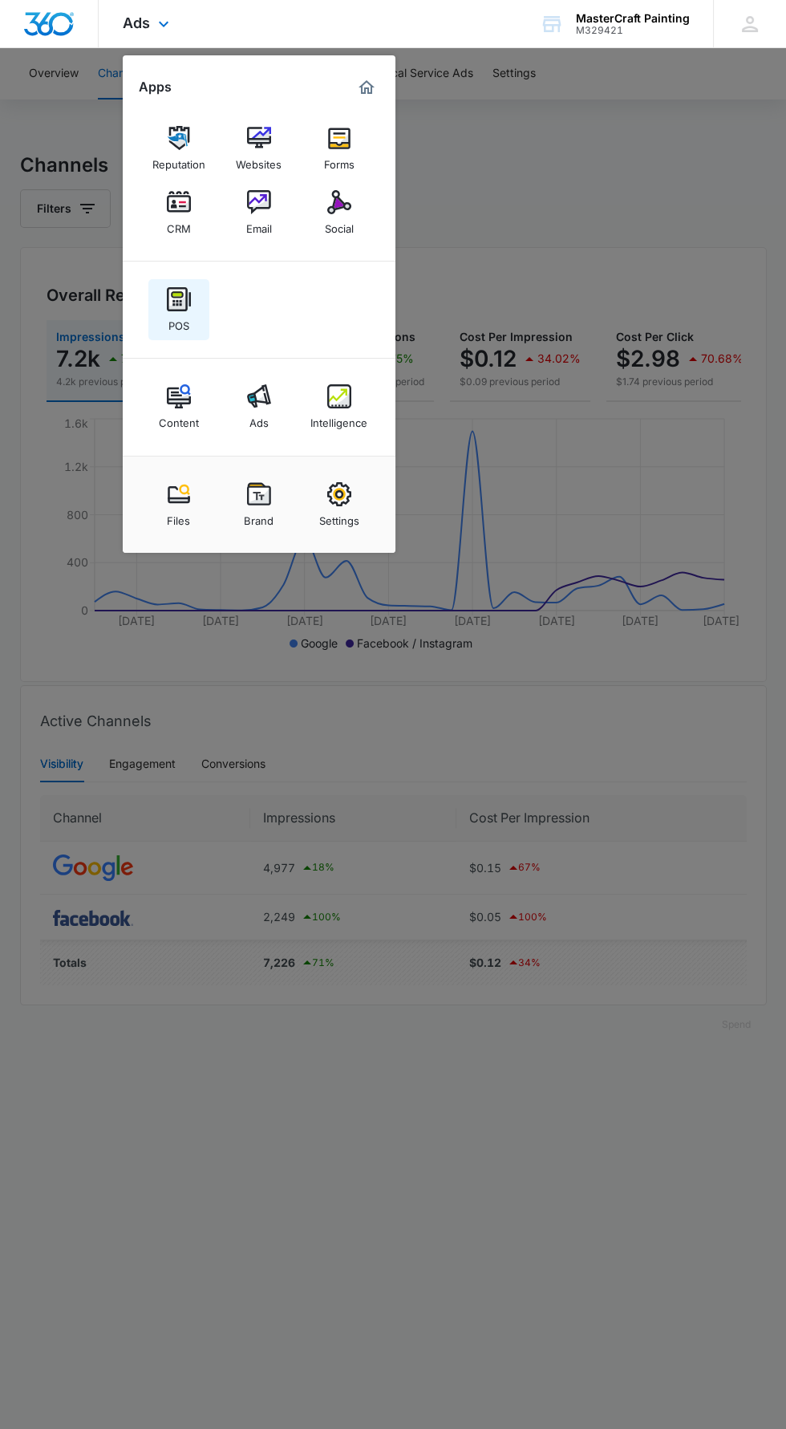
click at [156, 294] on link "POS" at bounding box center [178, 309] width 61 height 61
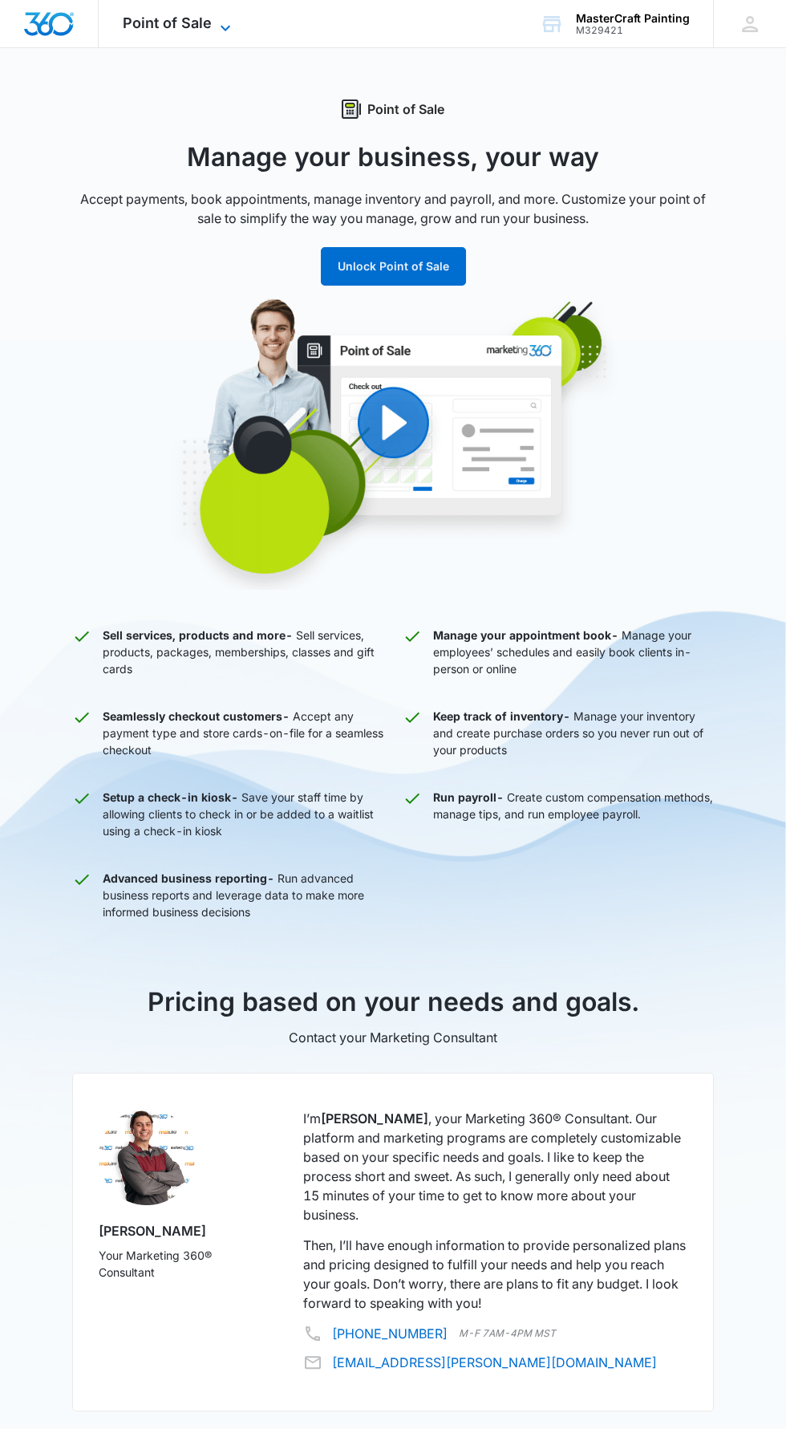
click at [160, 22] on span "Point of Sale" at bounding box center [167, 22] width 89 height 17
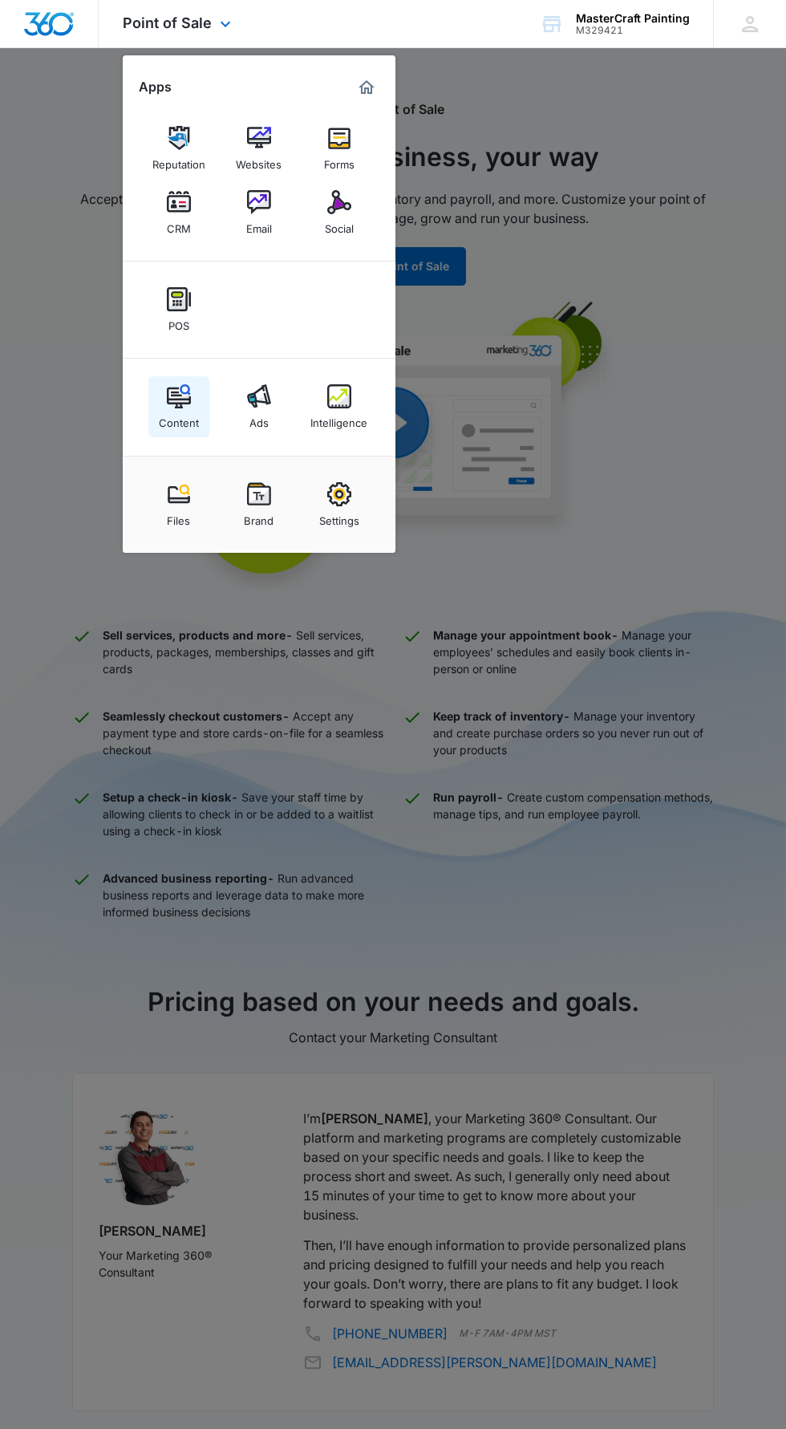
click at [161, 394] on link "Content" at bounding box center [178, 406] width 61 height 61
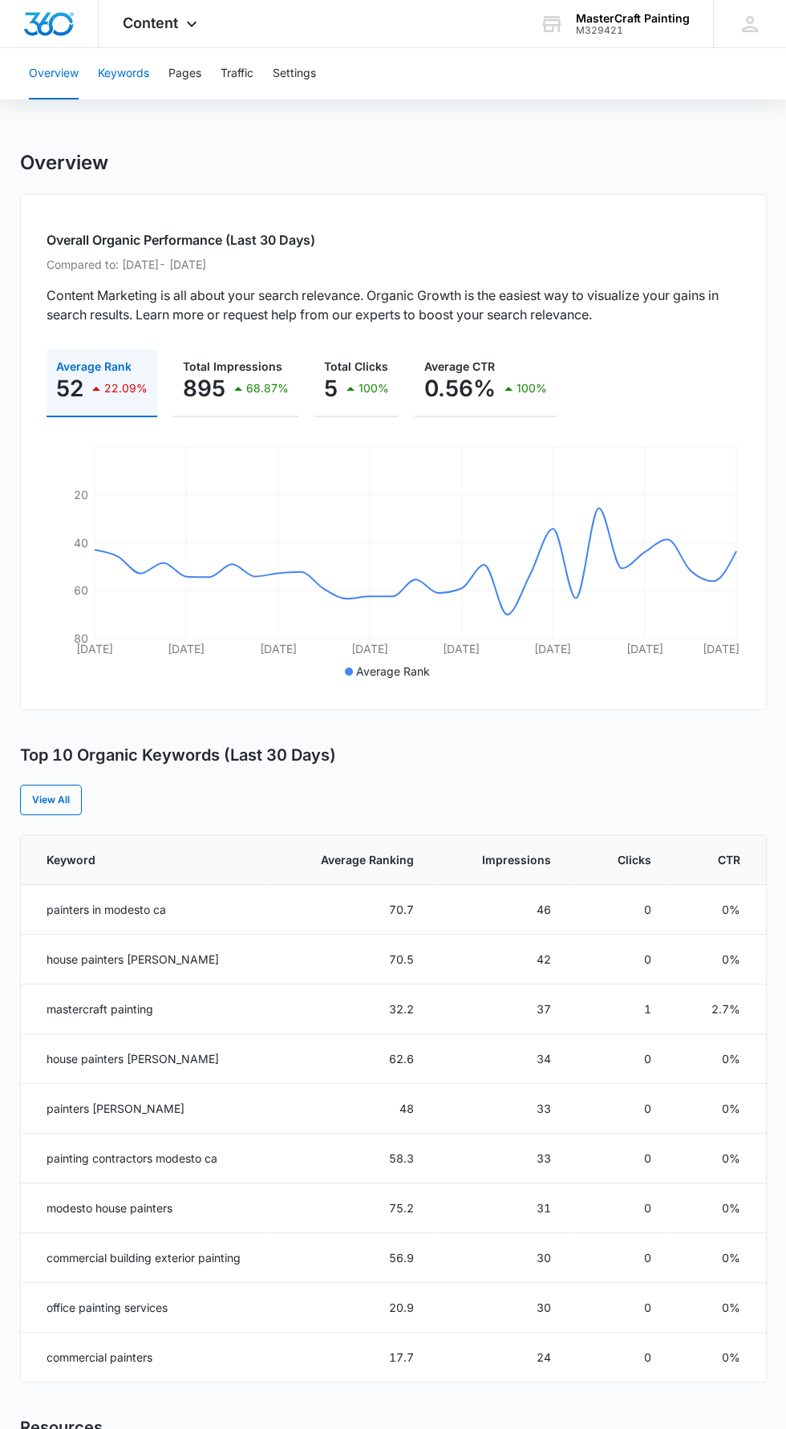
click at [127, 73] on button "Keywords" at bounding box center [123, 73] width 51 height 51
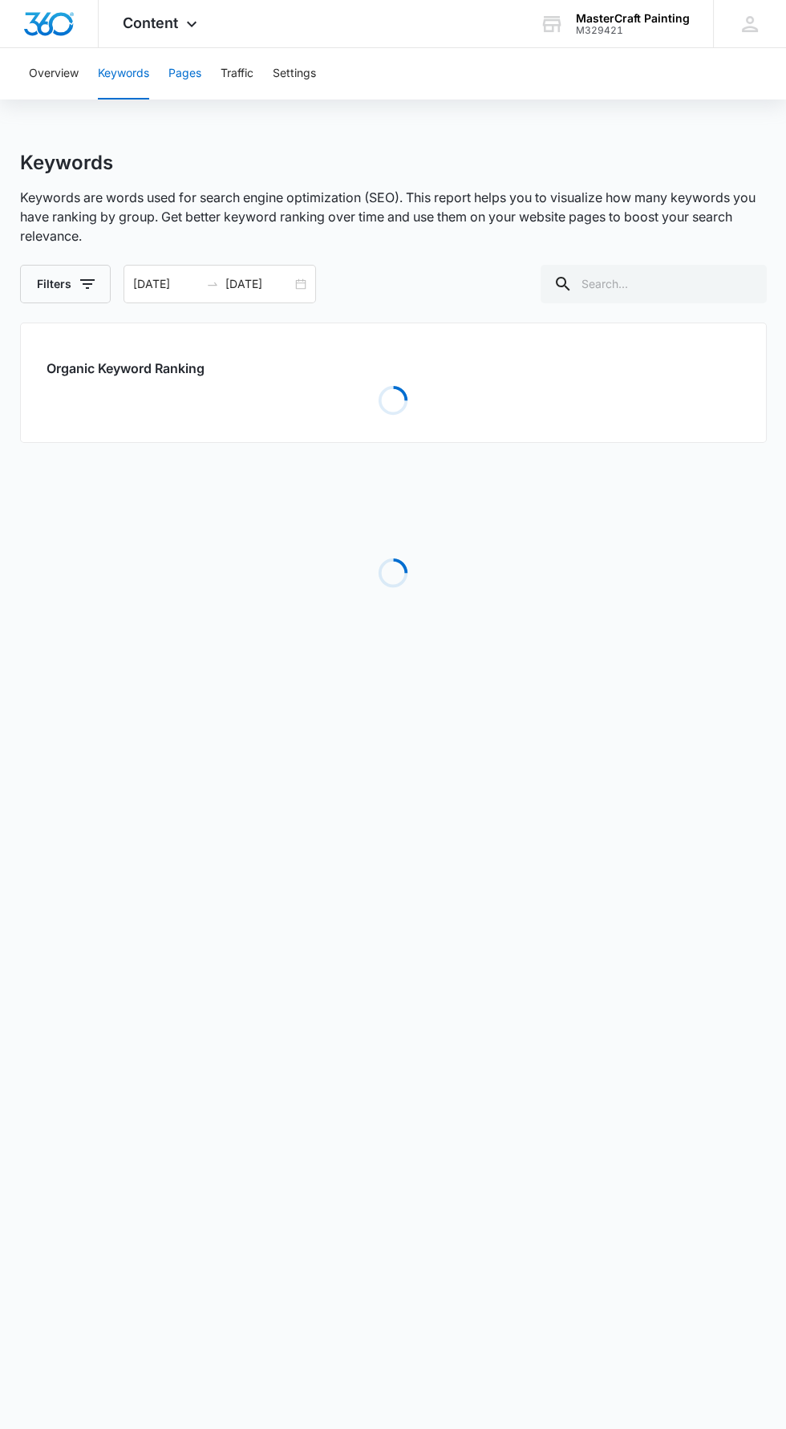
click at [185, 73] on button "Pages" at bounding box center [184, 73] width 33 height 51
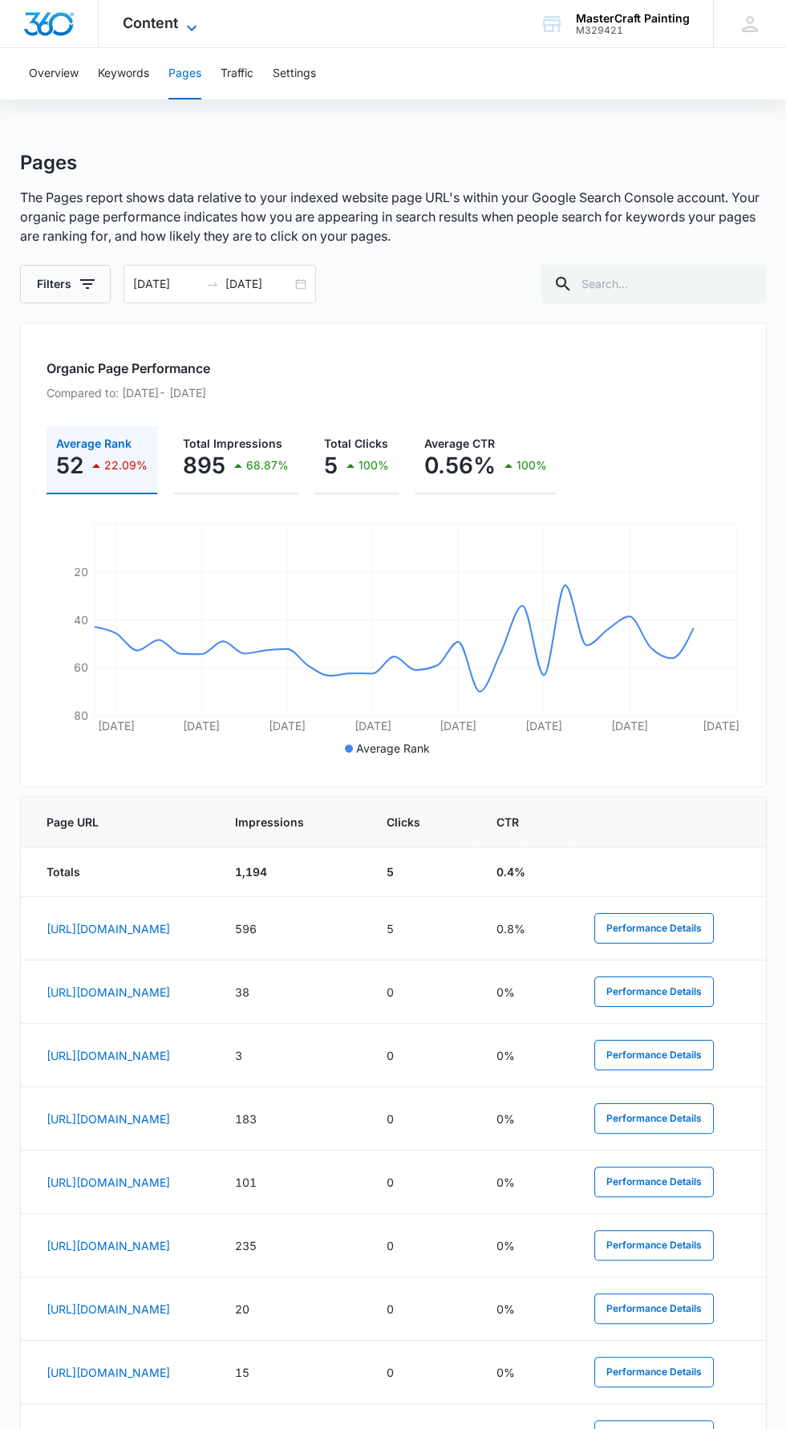
click at [168, 26] on span "Content" at bounding box center [150, 22] width 55 height 17
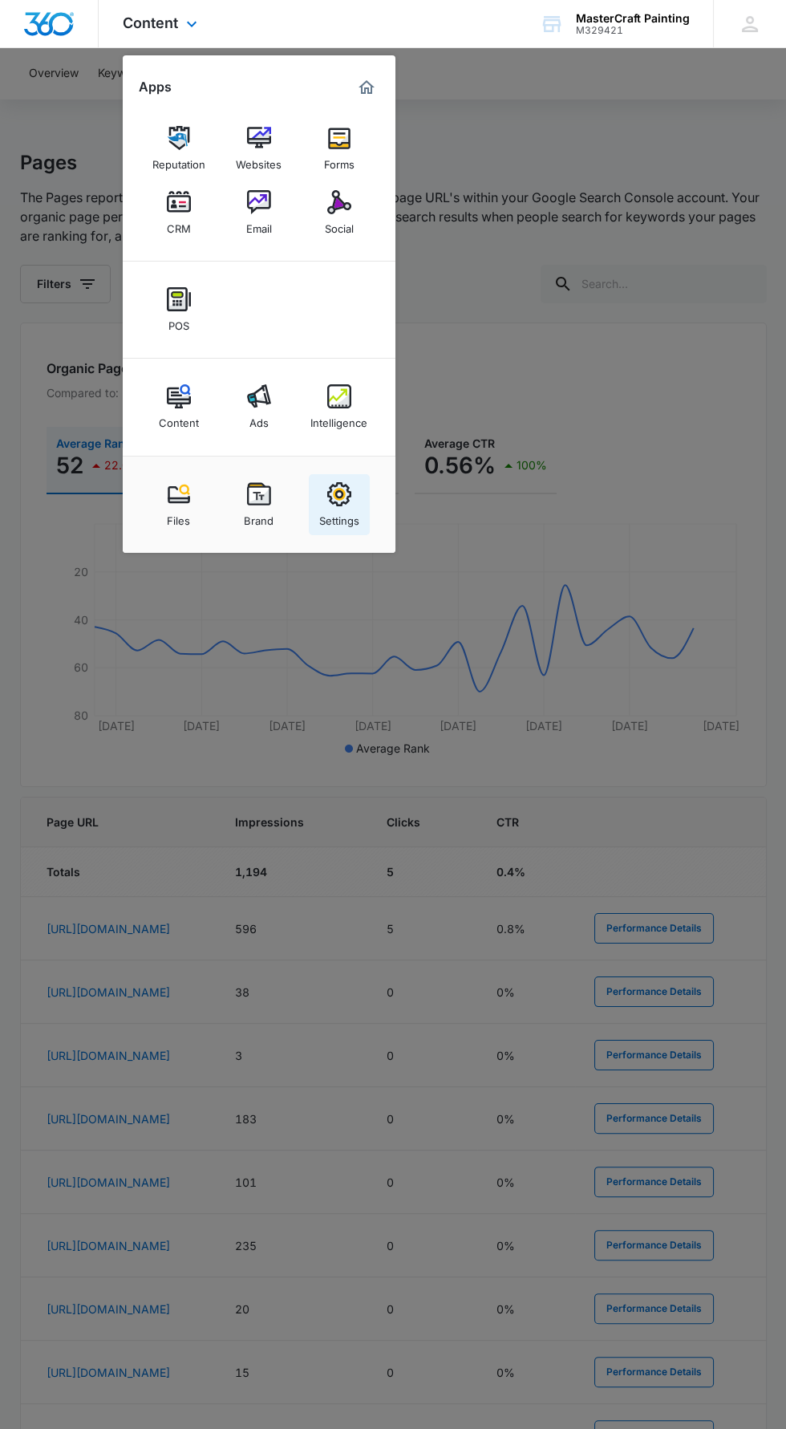
click at [320, 476] on link "Settings" at bounding box center [339, 504] width 61 height 61
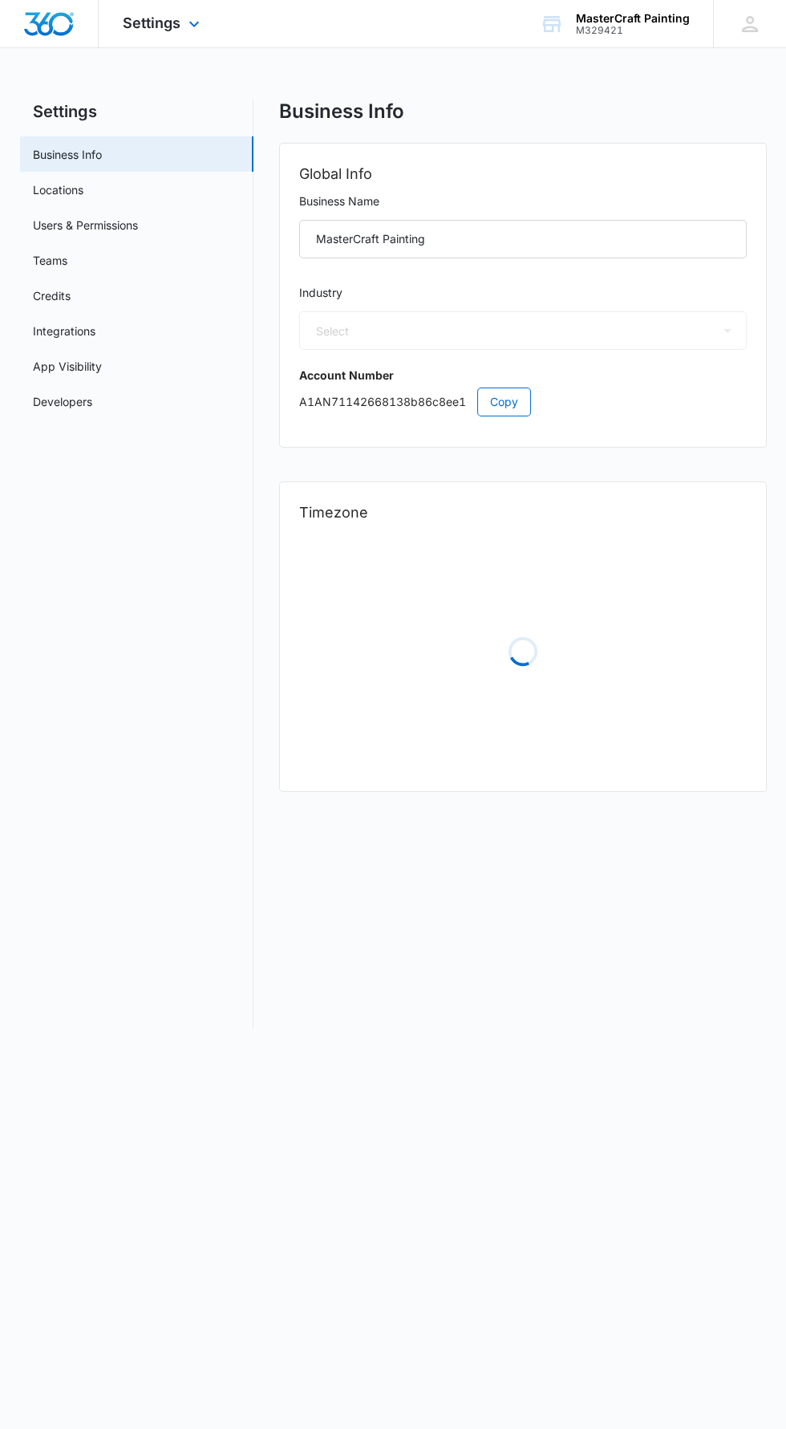
select select "9"
select select "US"
select select "America/Denver"
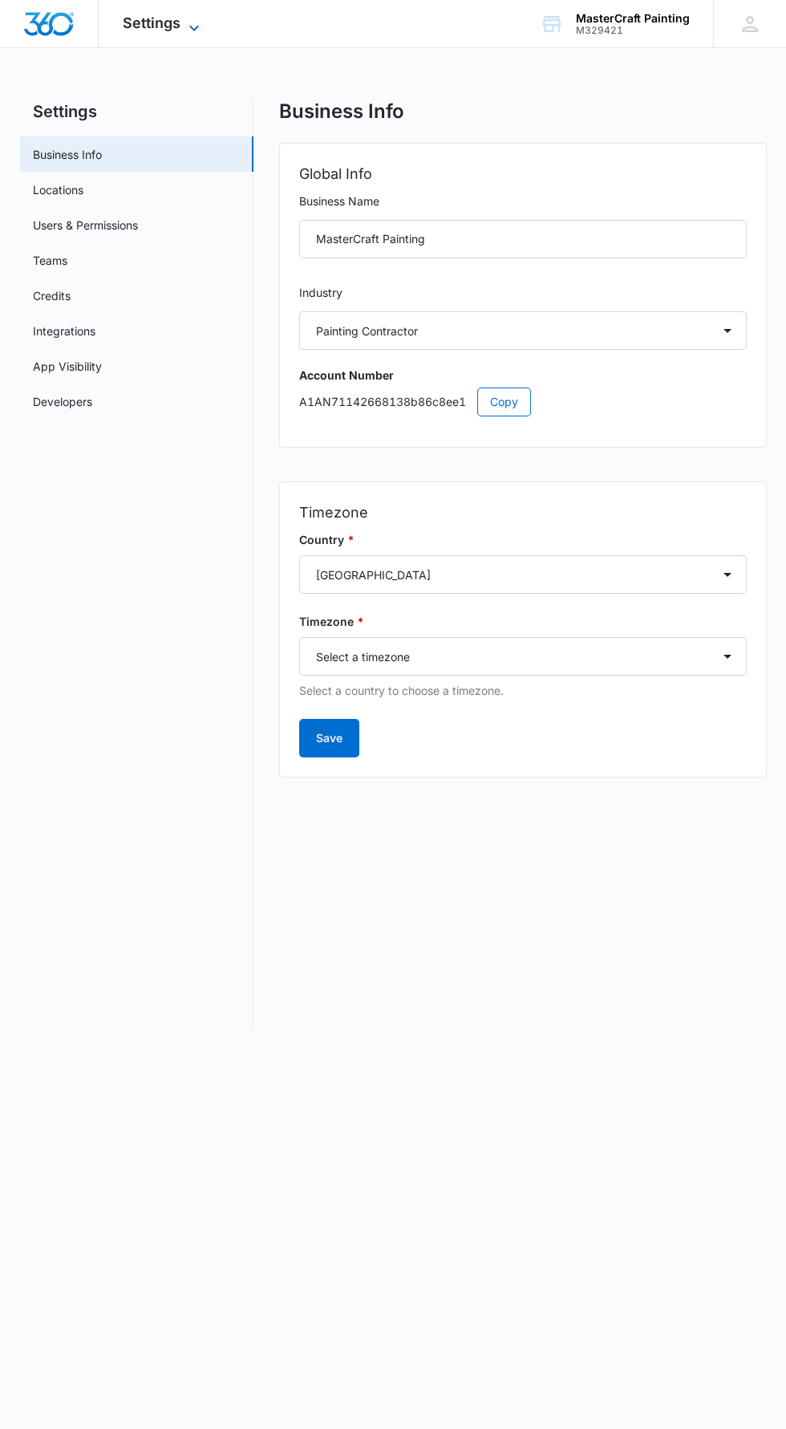
click at [155, 27] on span "Settings" at bounding box center [152, 22] width 58 height 17
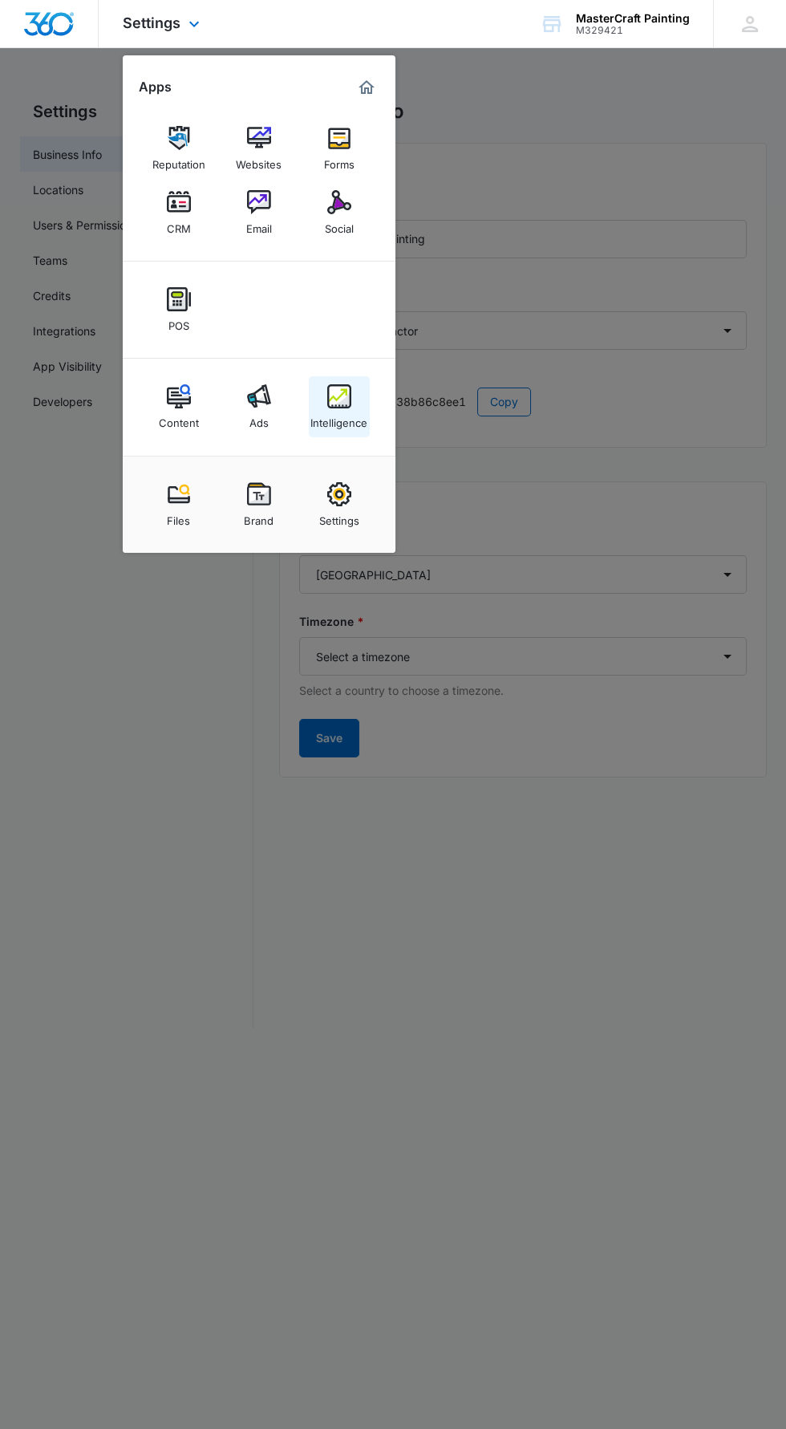
click at [342, 405] on img at bounding box center [339, 396] width 24 height 24
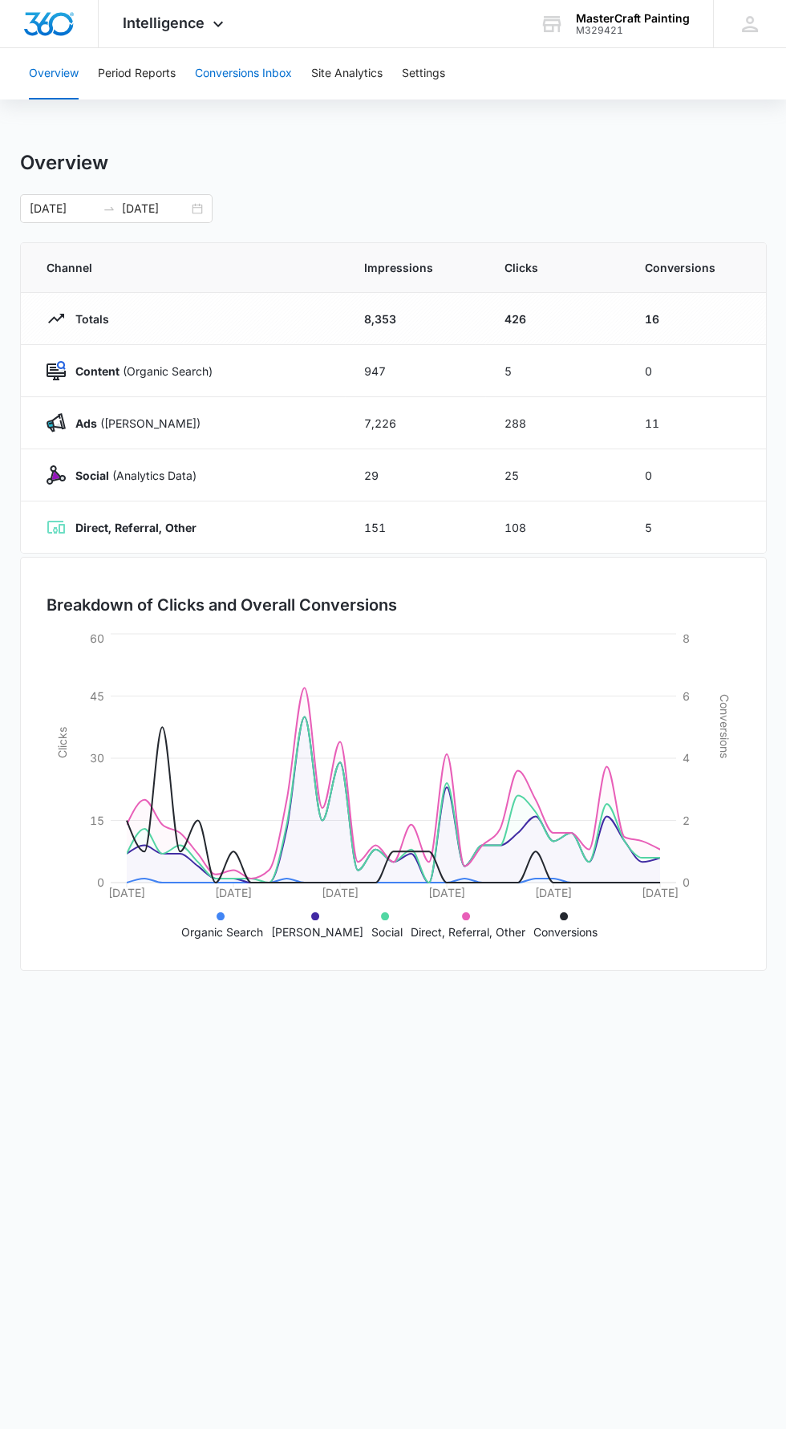
click at [215, 58] on button "Conversions Inbox" at bounding box center [243, 73] width 97 height 51
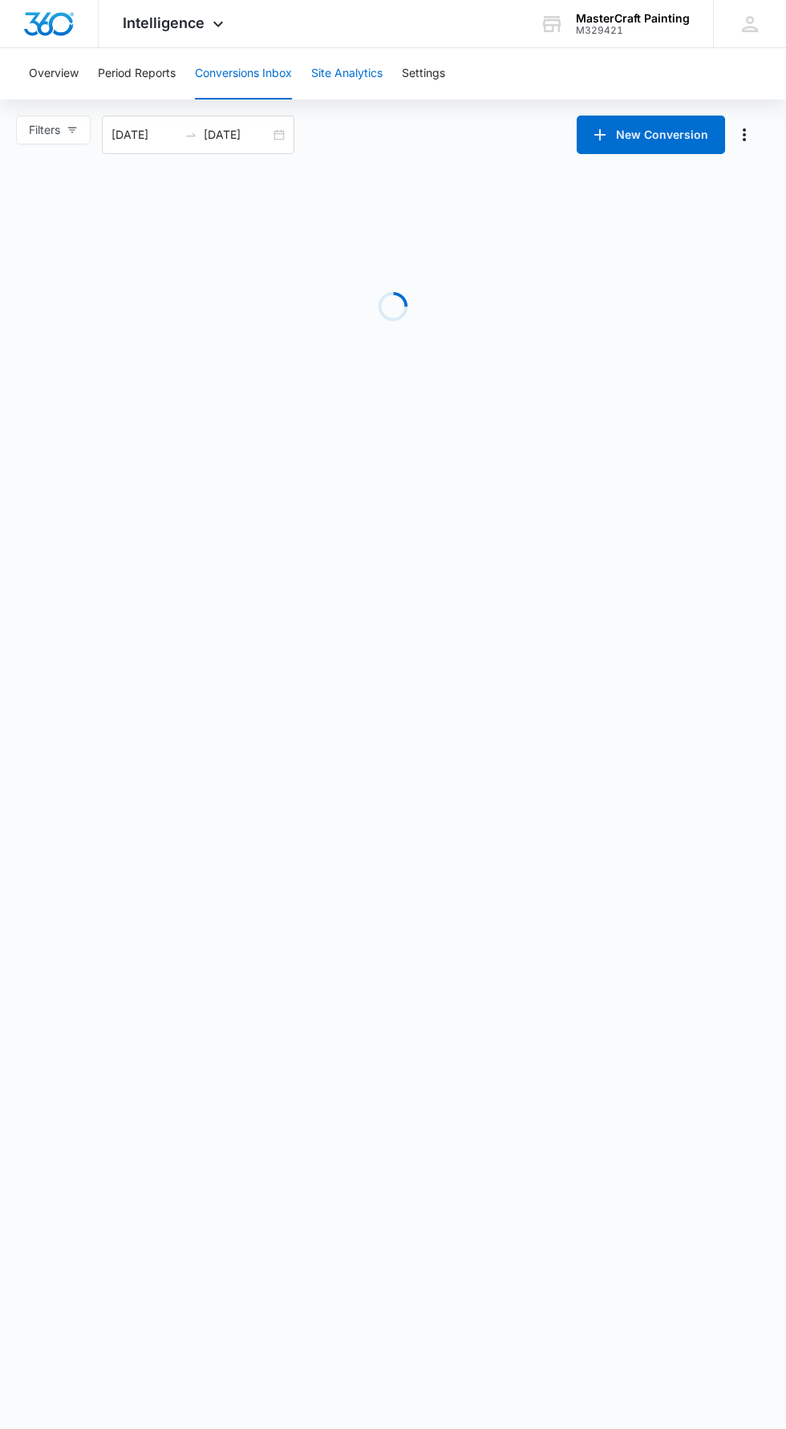
click at [342, 73] on button "Site Analytics" at bounding box center [346, 73] width 71 height 51
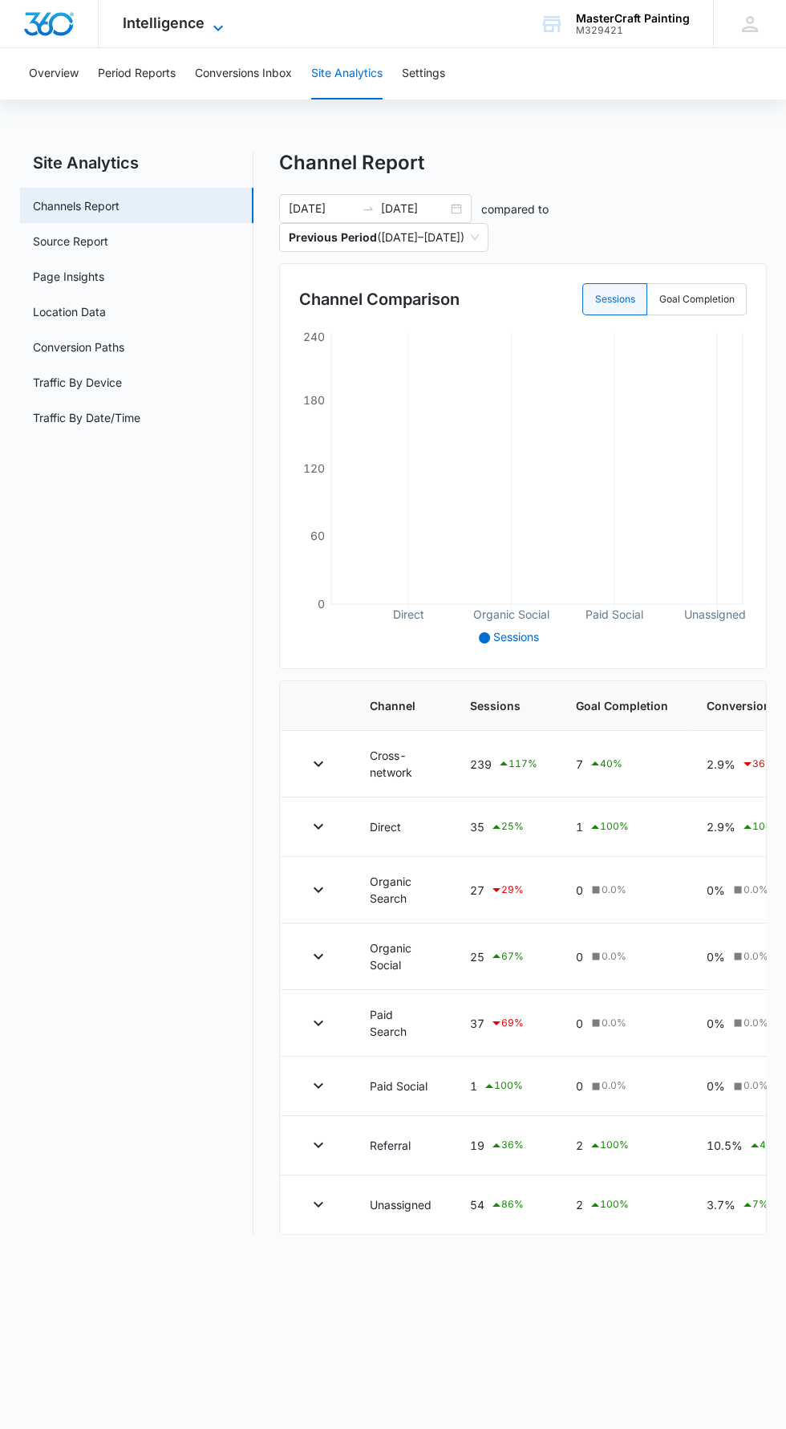
click at [225, 18] on icon at bounding box center [218, 27] width 19 height 19
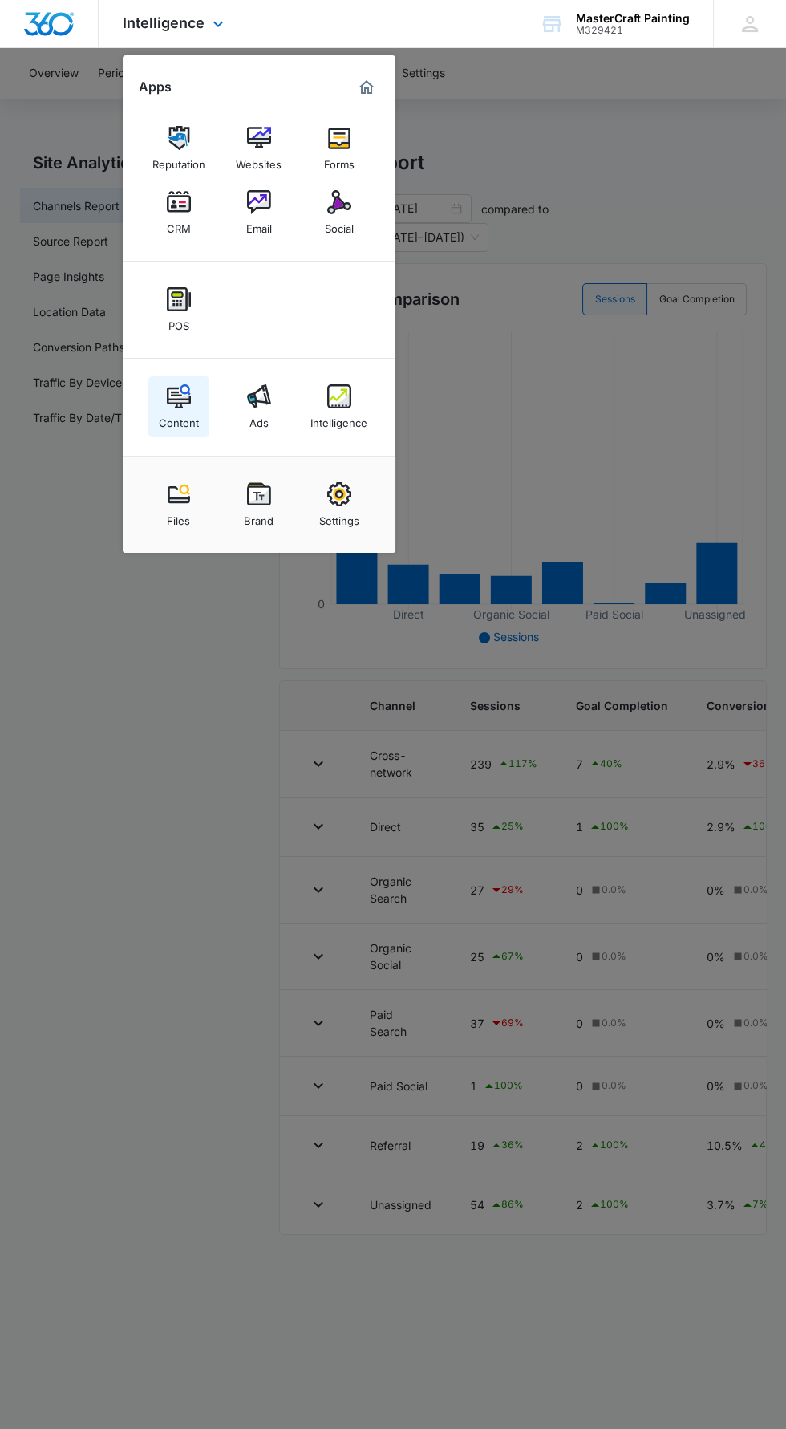
click at [164, 408] on div "Content" at bounding box center [179, 418] width 40 height 21
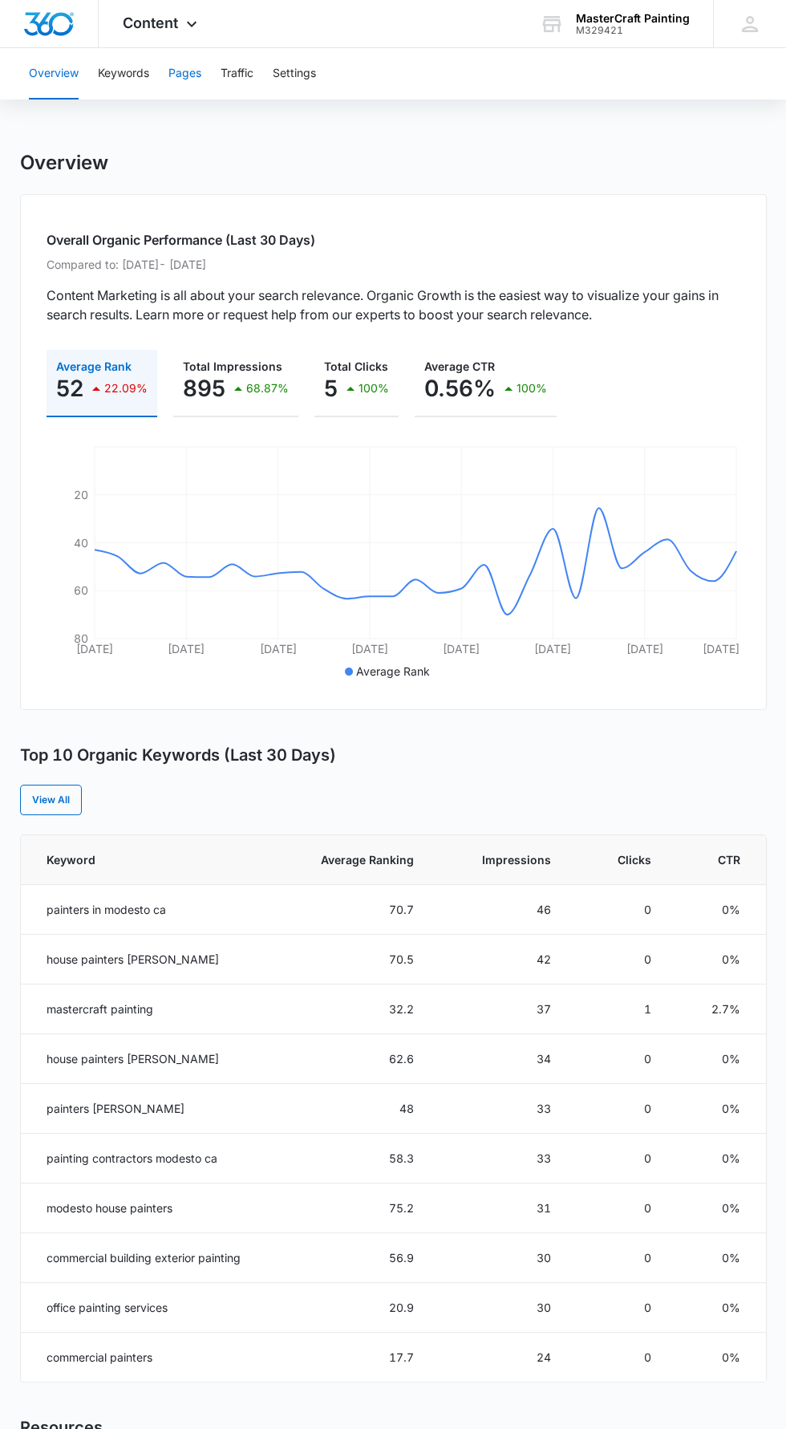
click at [180, 73] on button "Pages" at bounding box center [184, 73] width 33 height 51
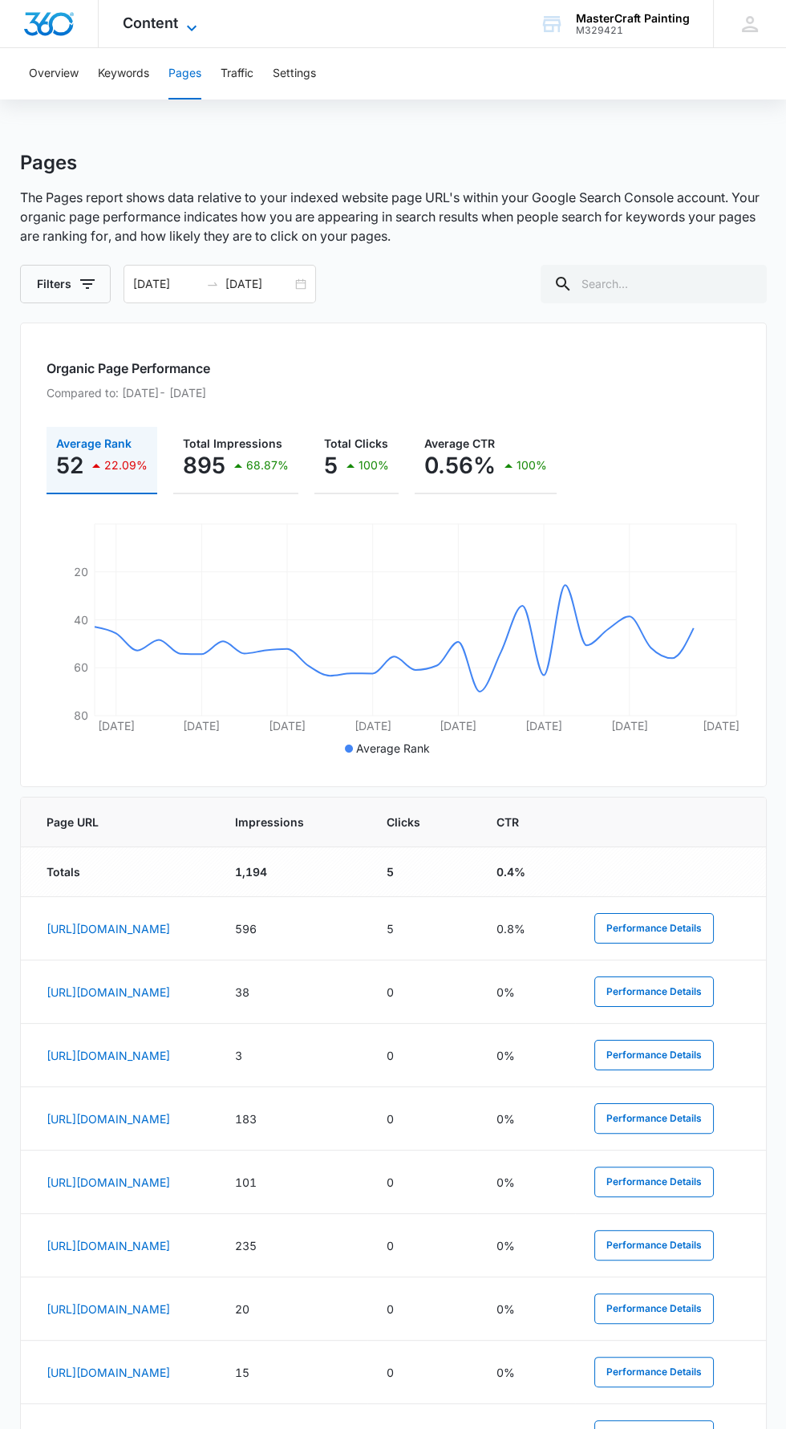
click at [191, 23] on icon at bounding box center [191, 27] width 19 height 19
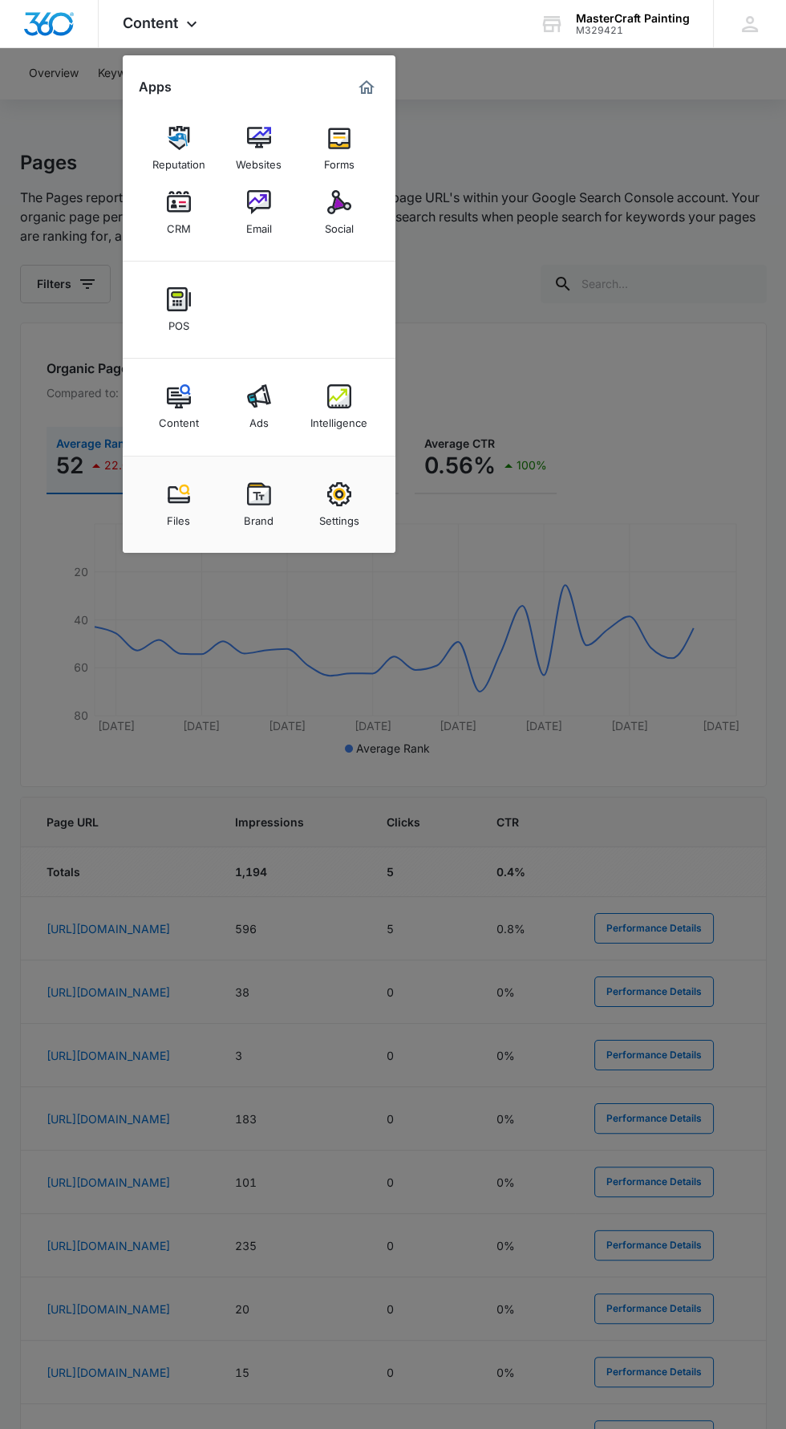
click at [86, 151] on div at bounding box center [393, 714] width 786 height 1429
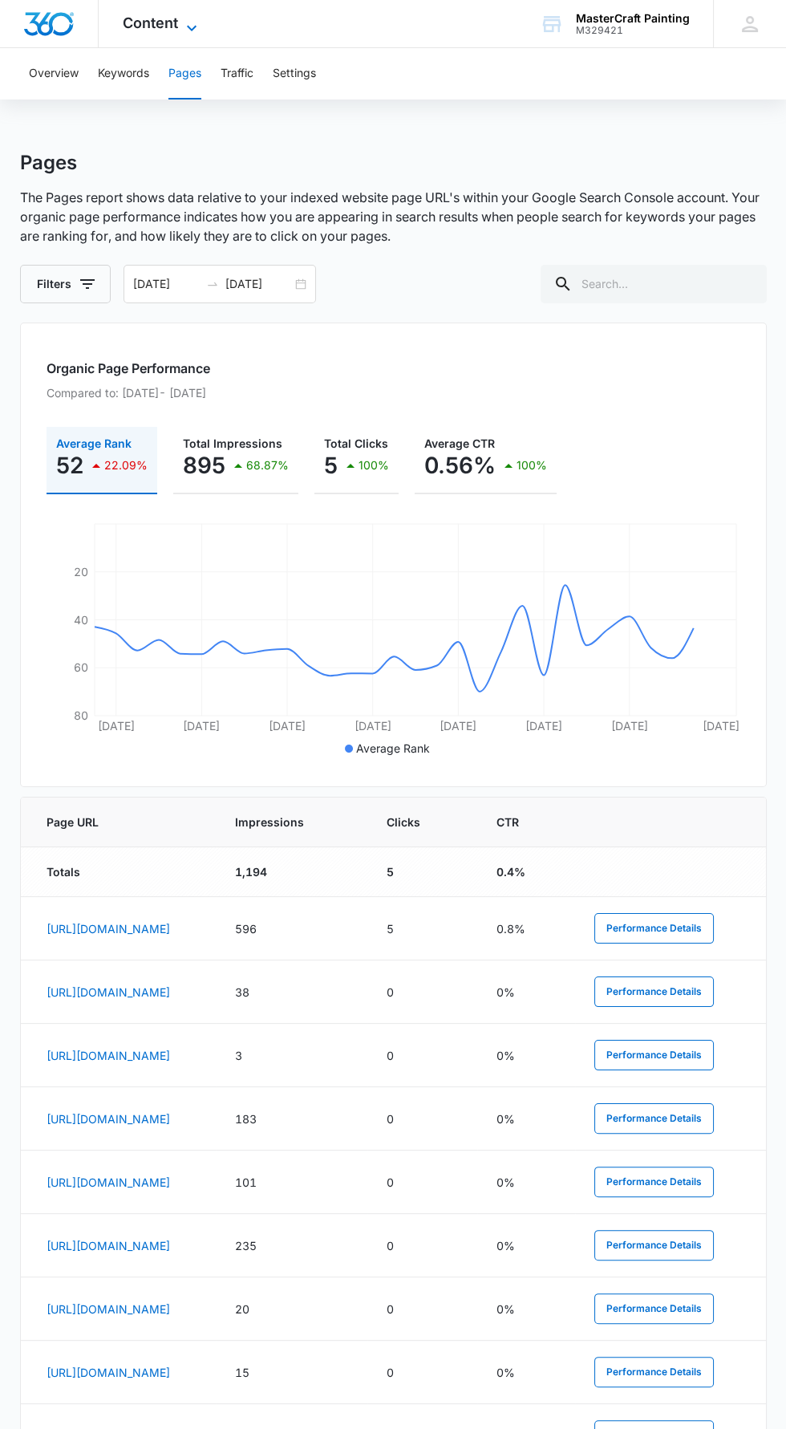
click at [164, 18] on span "Content" at bounding box center [150, 22] width 55 height 17
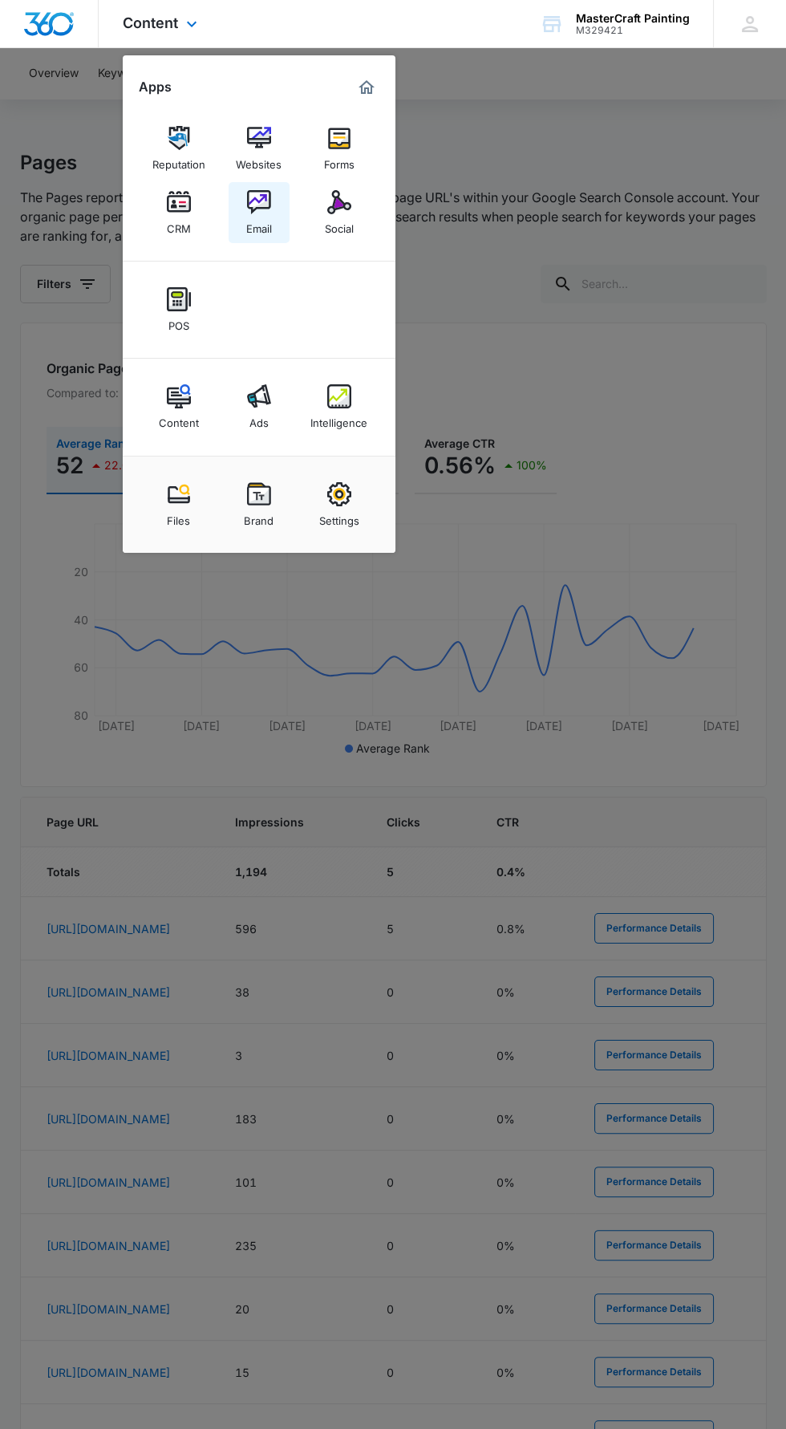
click at [241, 215] on link "Email" at bounding box center [259, 212] width 61 height 61
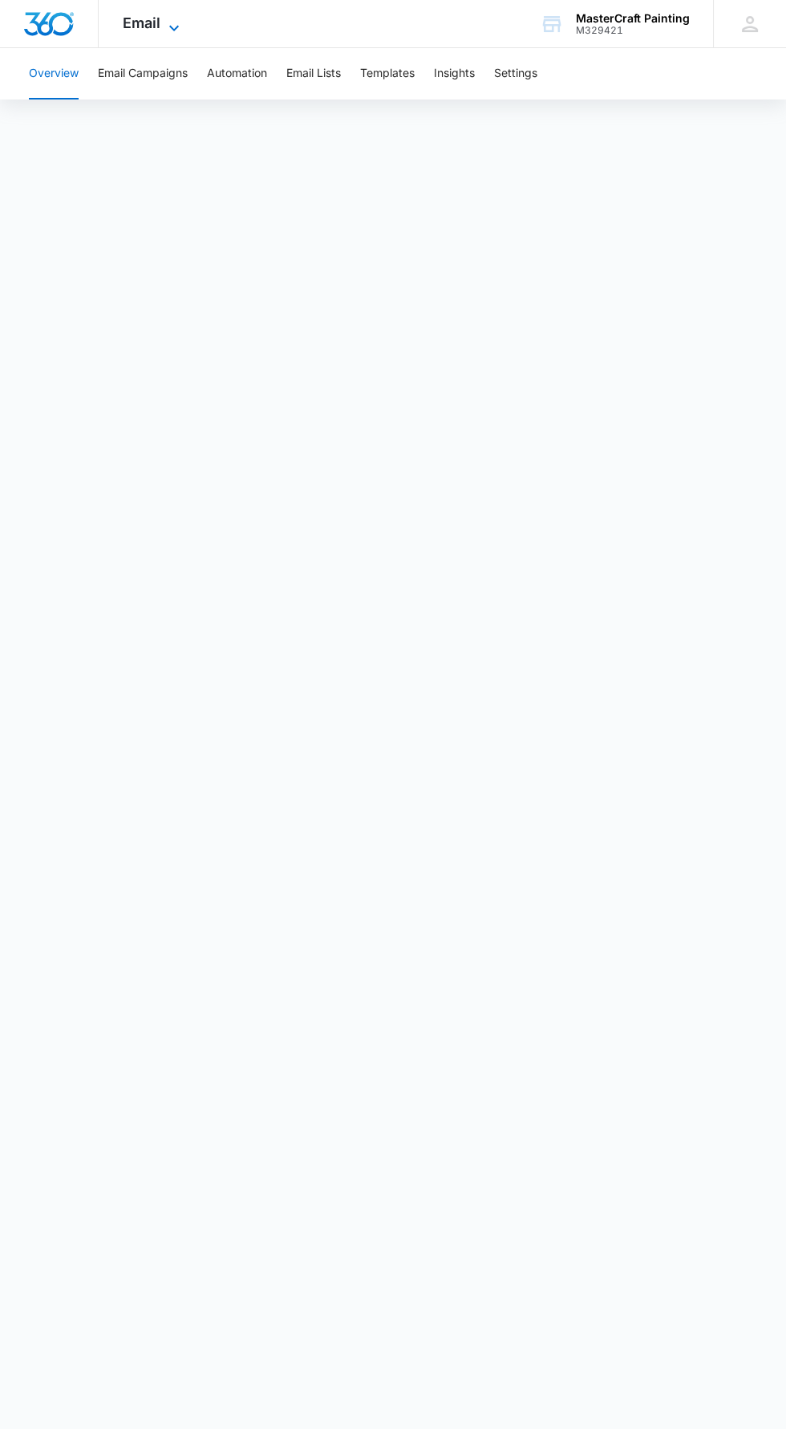
click at [172, 23] on icon at bounding box center [173, 27] width 19 height 19
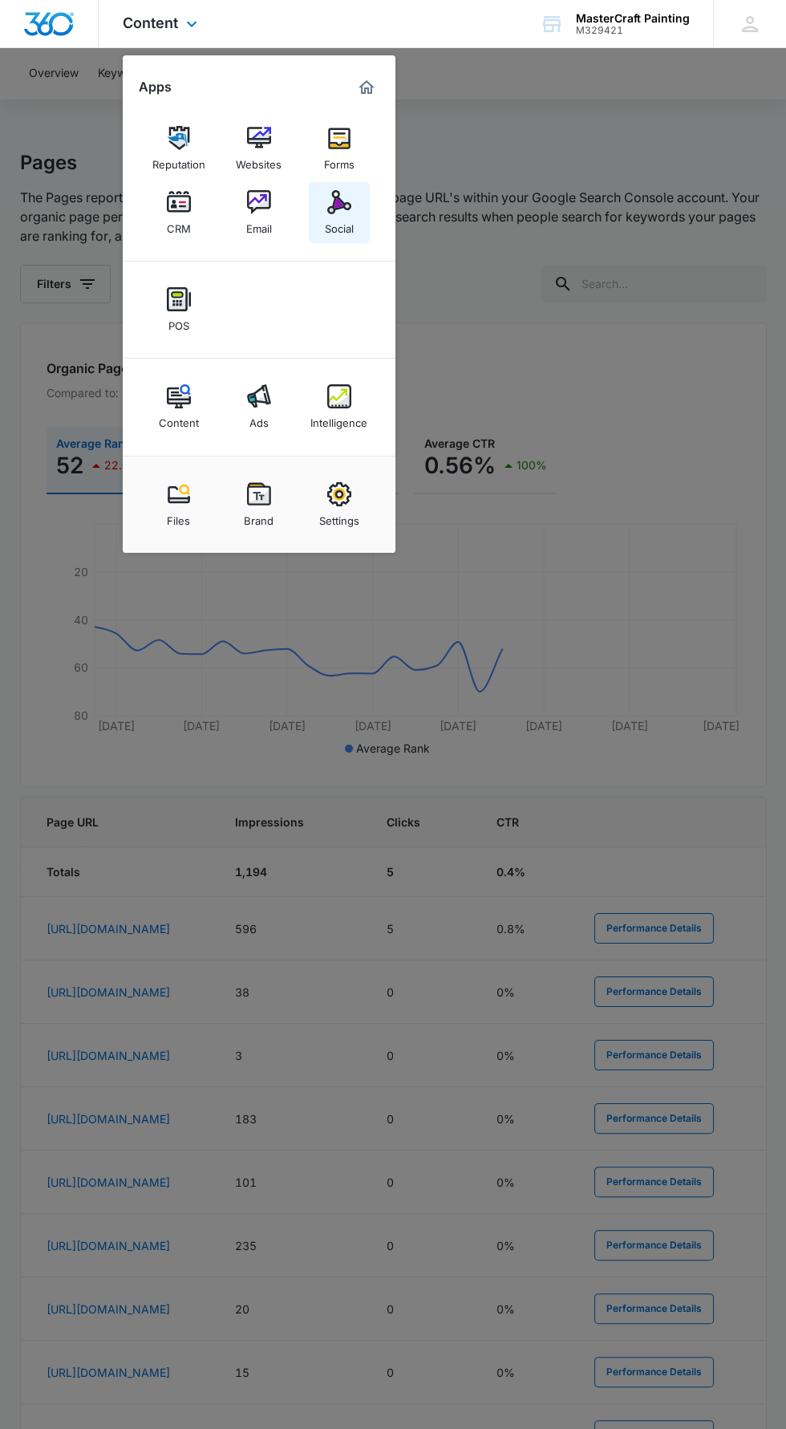
click at [340, 217] on div "Social" at bounding box center [339, 224] width 29 height 21
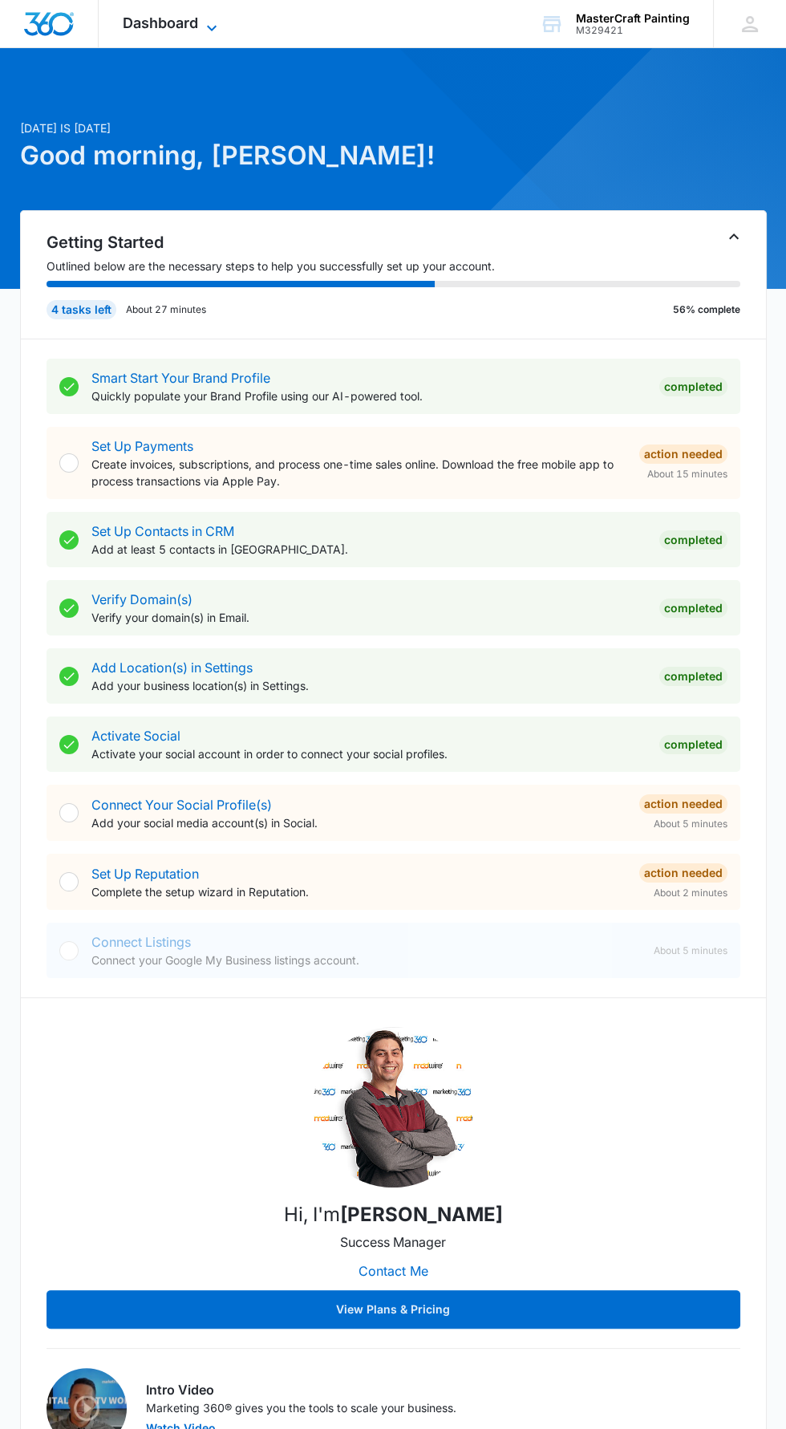
click at [187, 22] on span "Dashboard" at bounding box center [160, 22] width 75 height 17
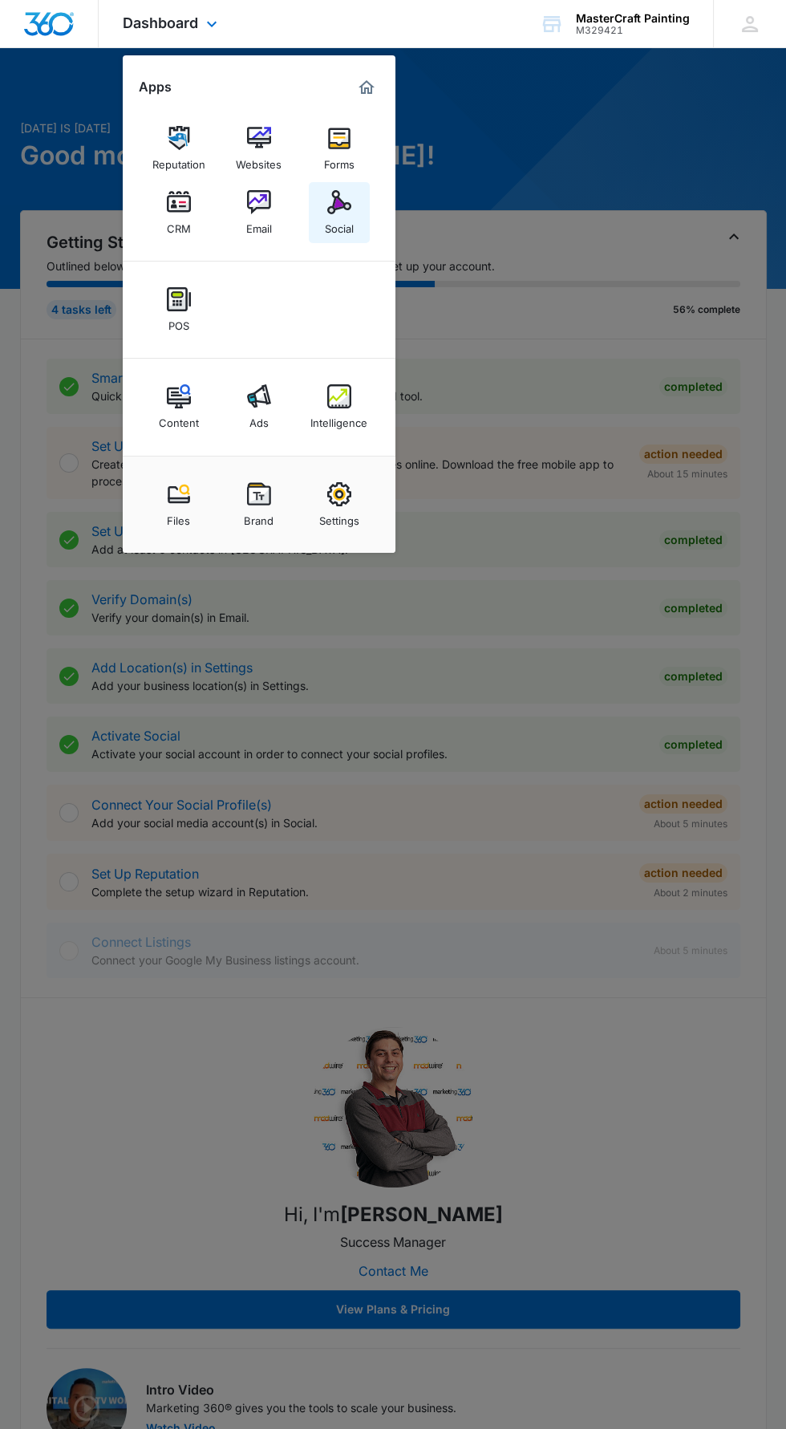
click at [332, 195] on img at bounding box center [339, 202] width 24 height 24
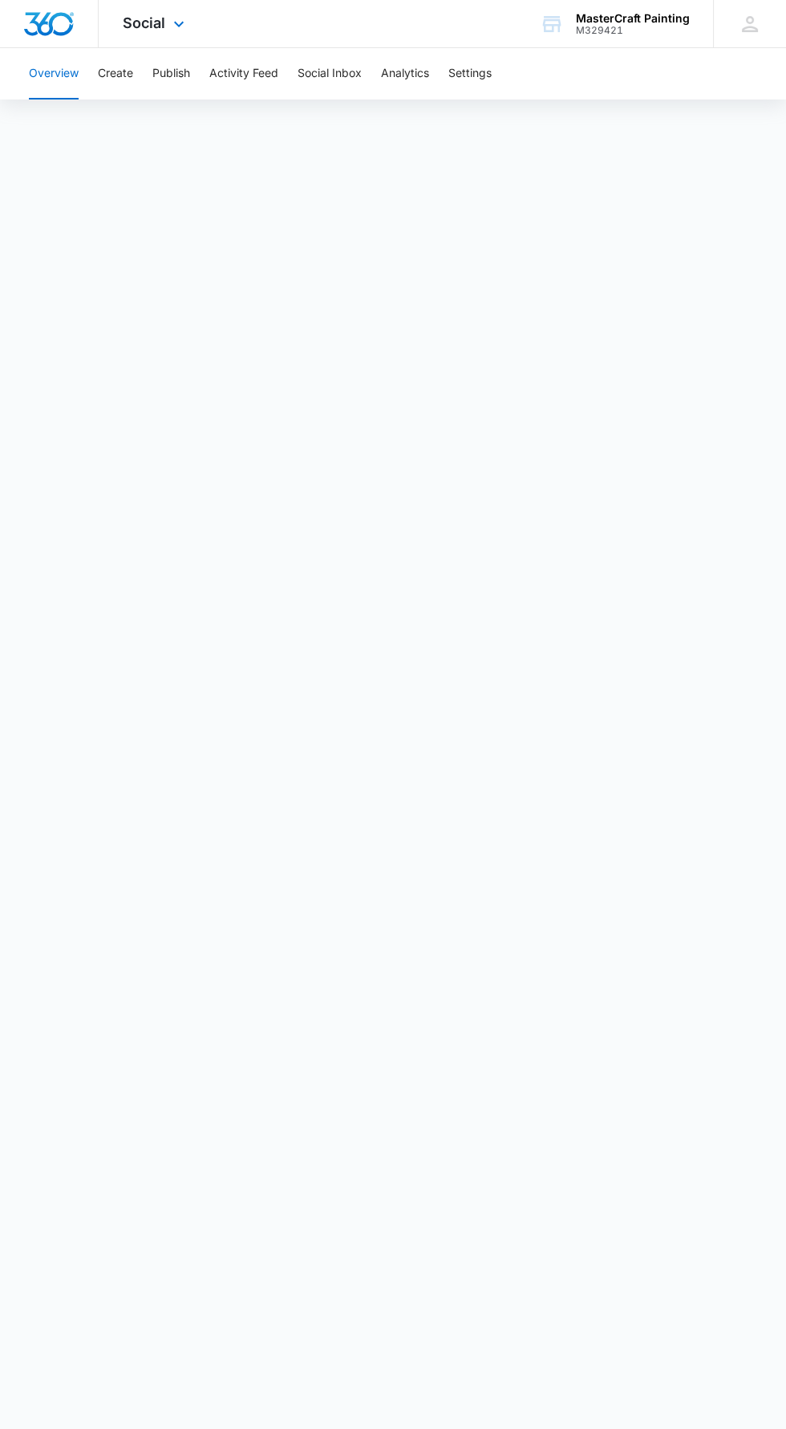
scroll to position [6, 0]
